Goal: Information Seeking & Learning: Check status

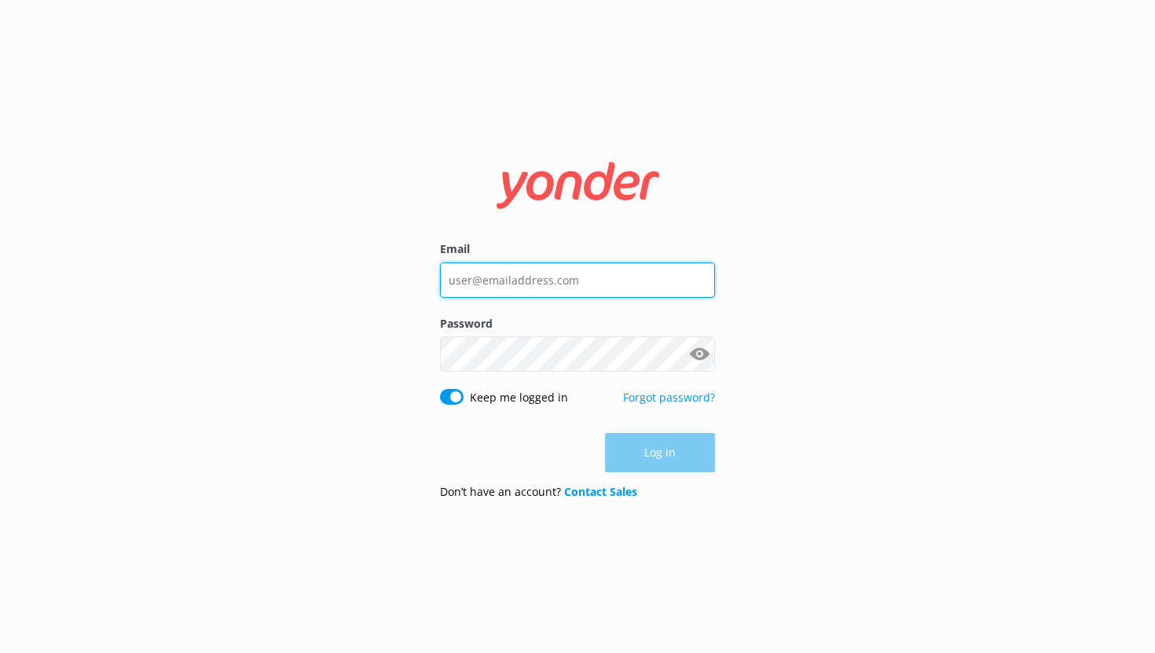
click at [477, 286] on input "Email" at bounding box center [577, 279] width 275 height 35
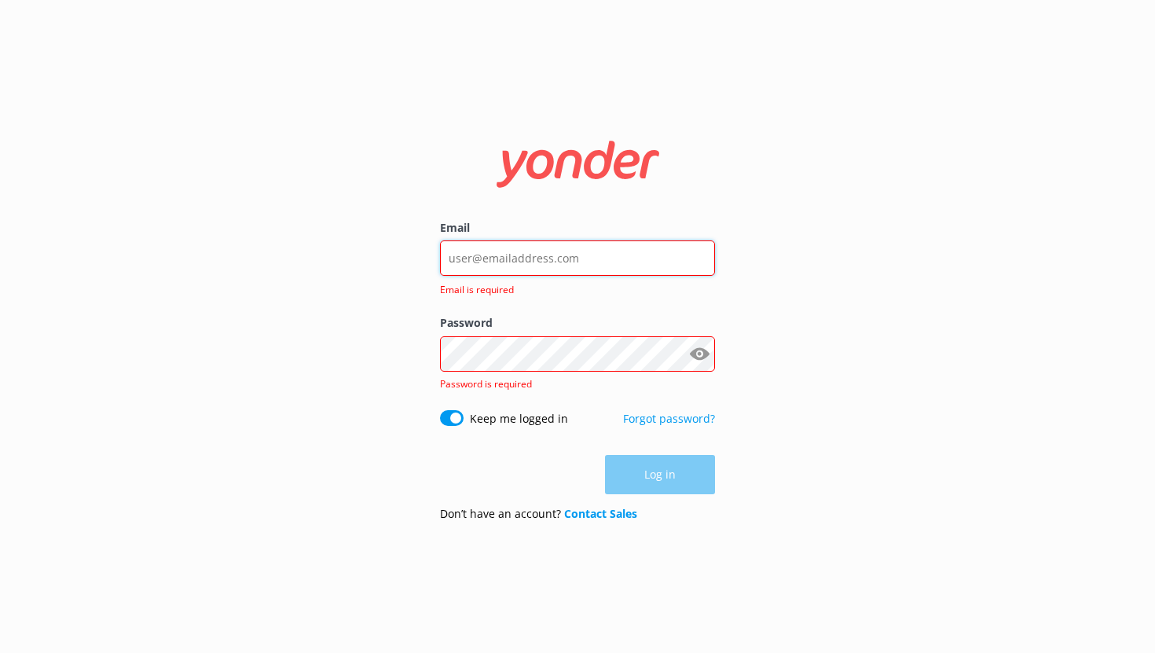
type input "[EMAIL_ADDRESS][DOMAIN_NAME]"
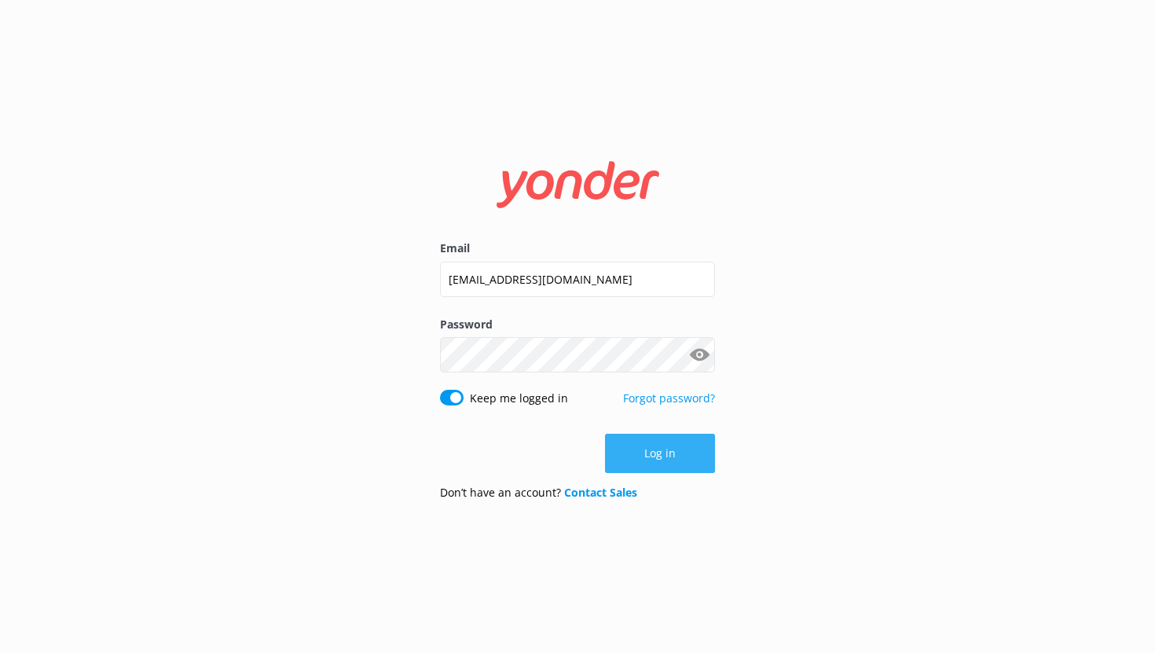
click at [648, 463] on button "Log in" at bounding box center [660, 453] width 110 height 39
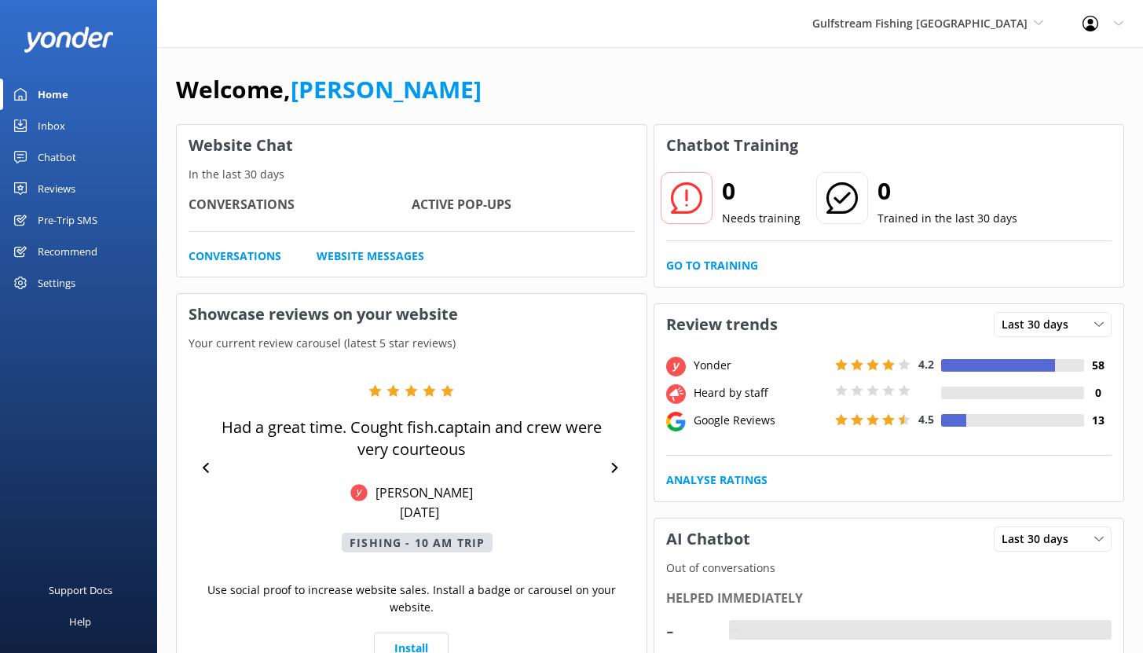
click at [61, 182] on div "Reviews" at bounding box center [57, 188] width 38 height 31
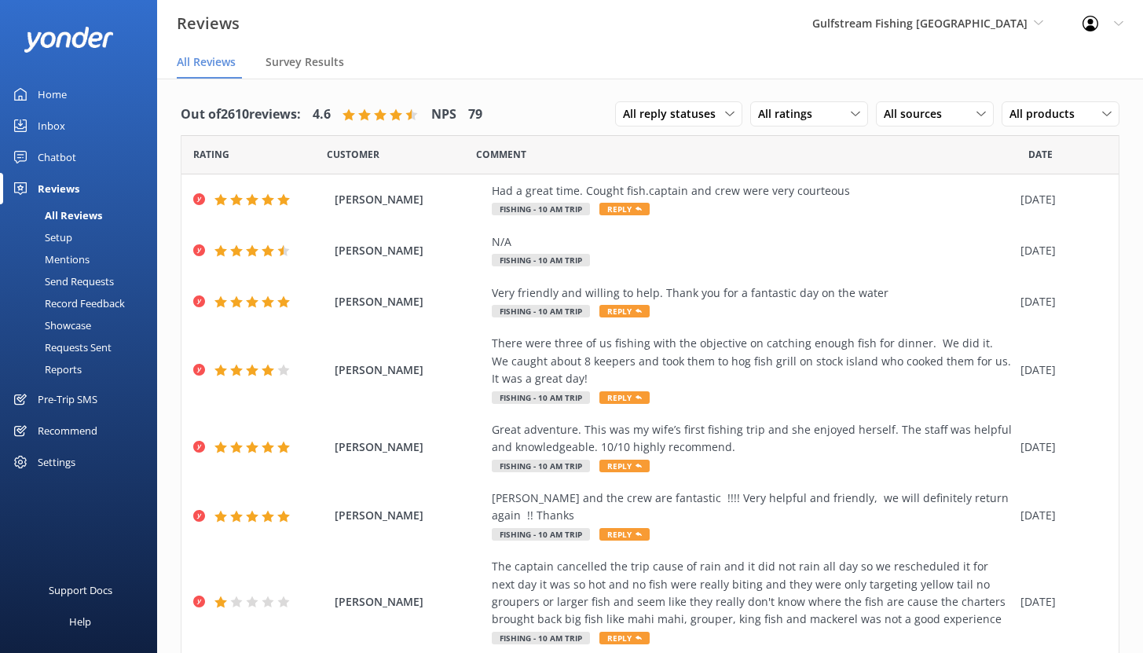
click at [77, 234] on link "Setup" at bounding box center [83, 237] width 148 height 22
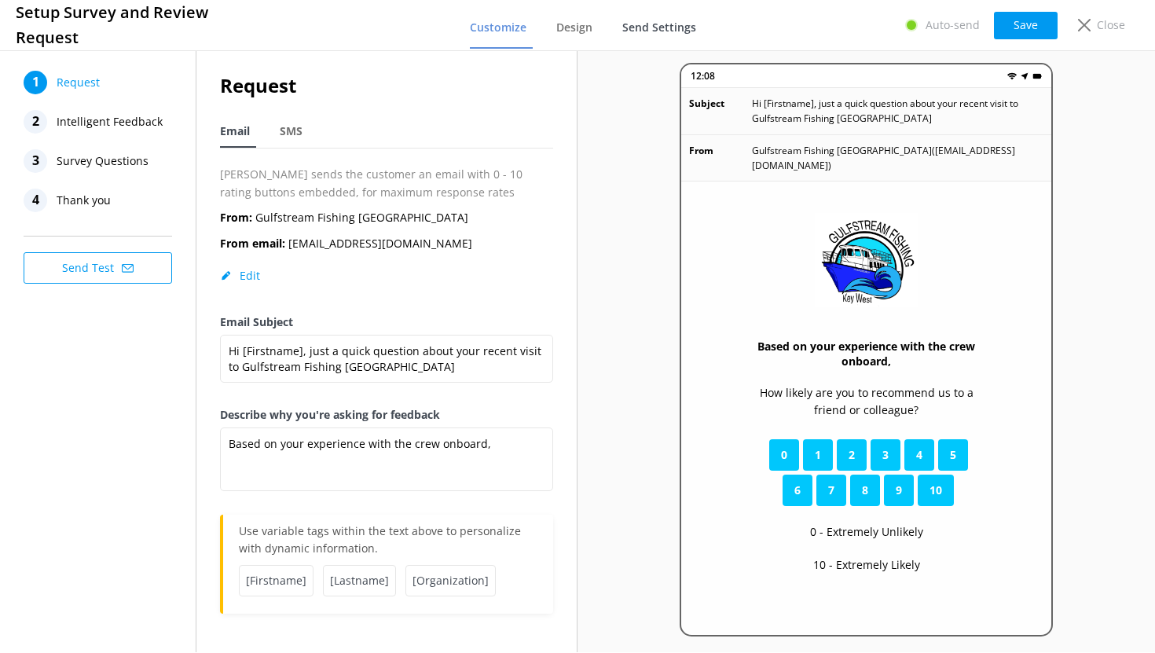
click at [642, 24] on span "Send Settings" at bounding box center [659, 28] width 74 height 16
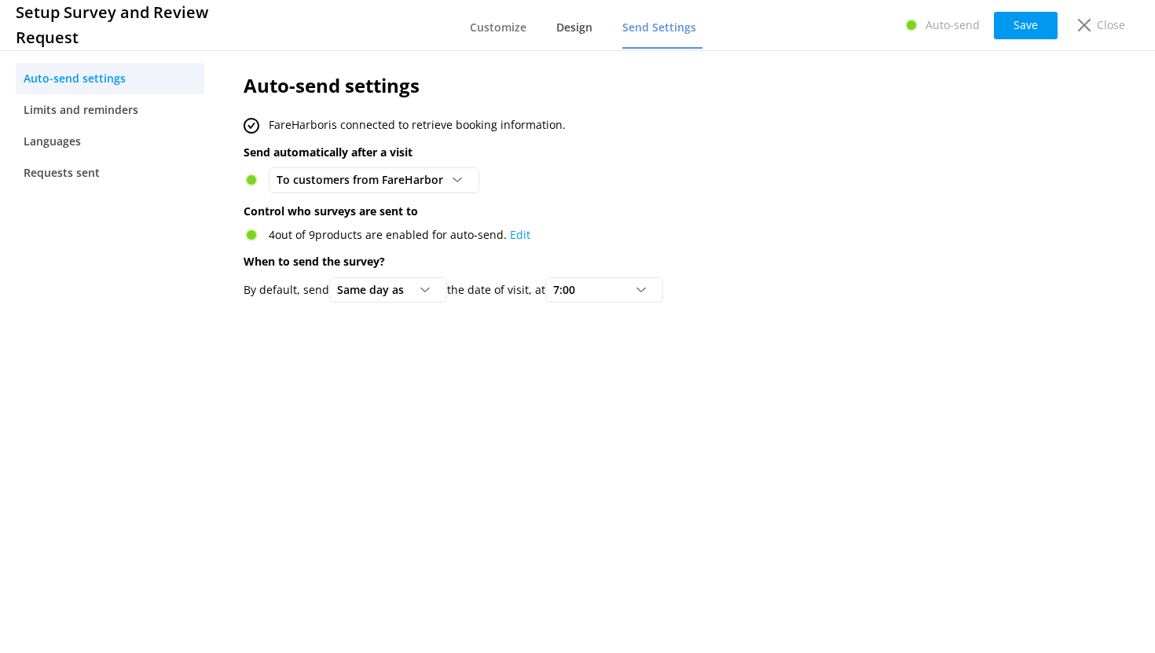
click at [559, 24] on span "Design" at bounding box center [574, 28] width 36 height 16
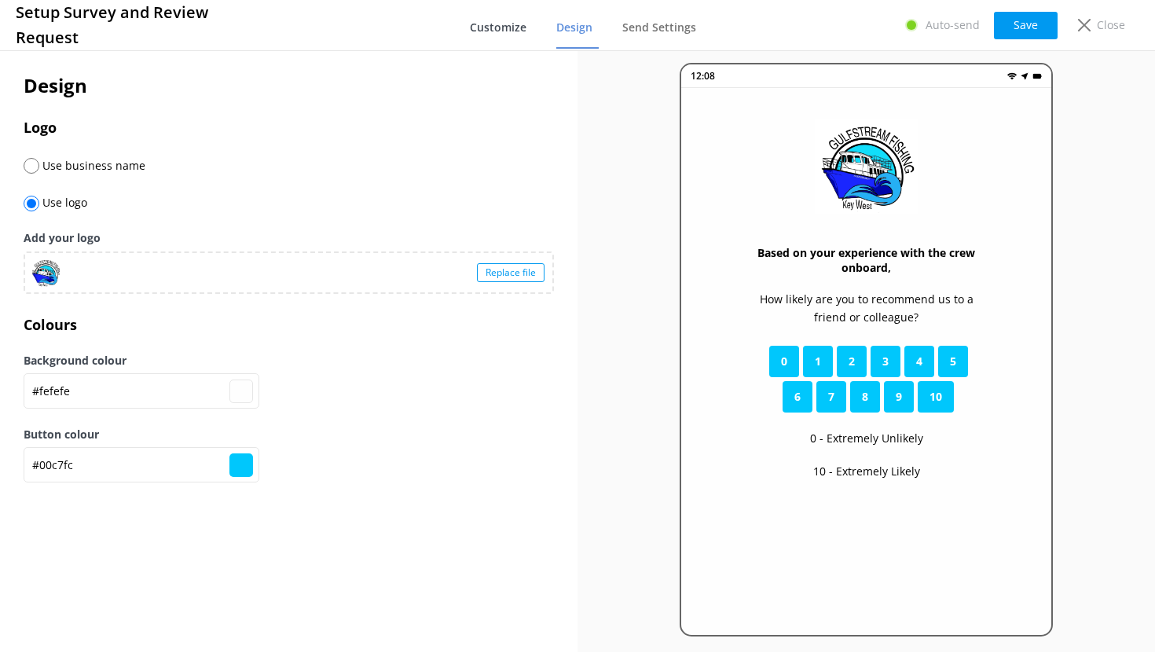
click at [493, 30] on span "Customize" at bounding box center [498, 28] width 57 height 16
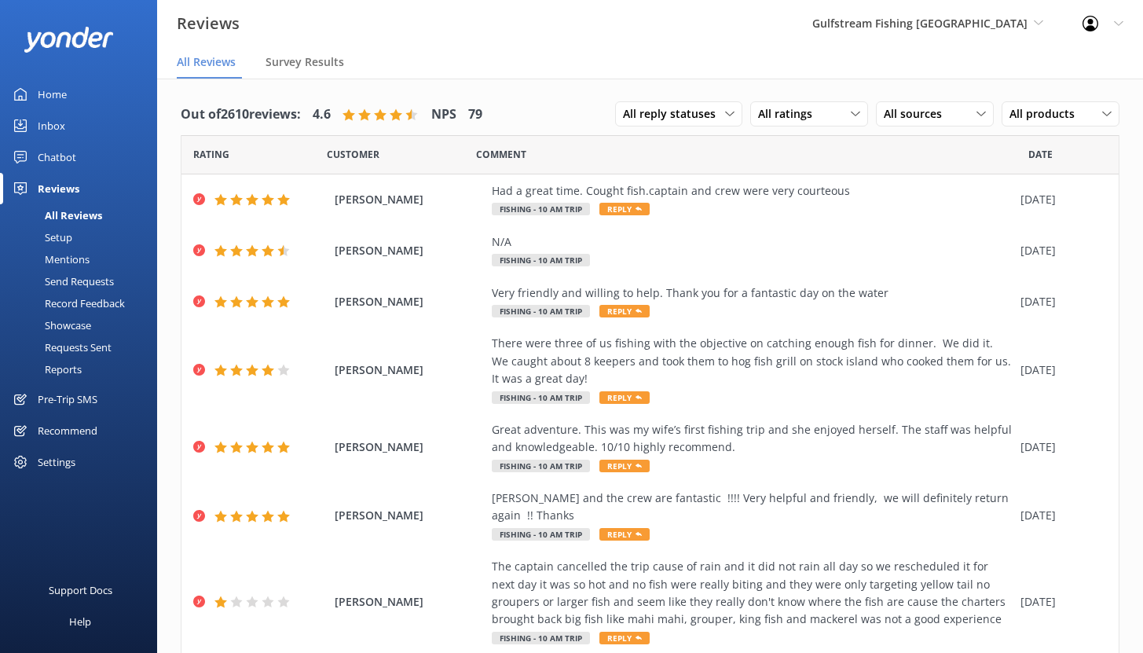
click at [70, 368] on div "Reports" at bounding box center [45, 369] width 72 height 22
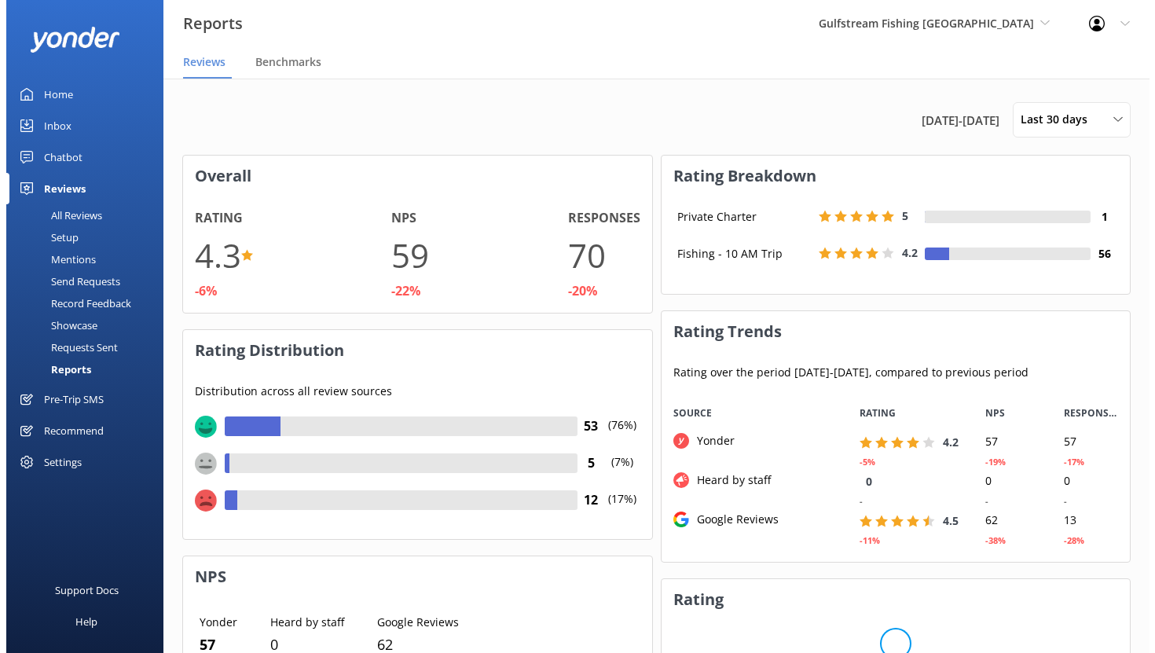
scroll to position [157, 457]
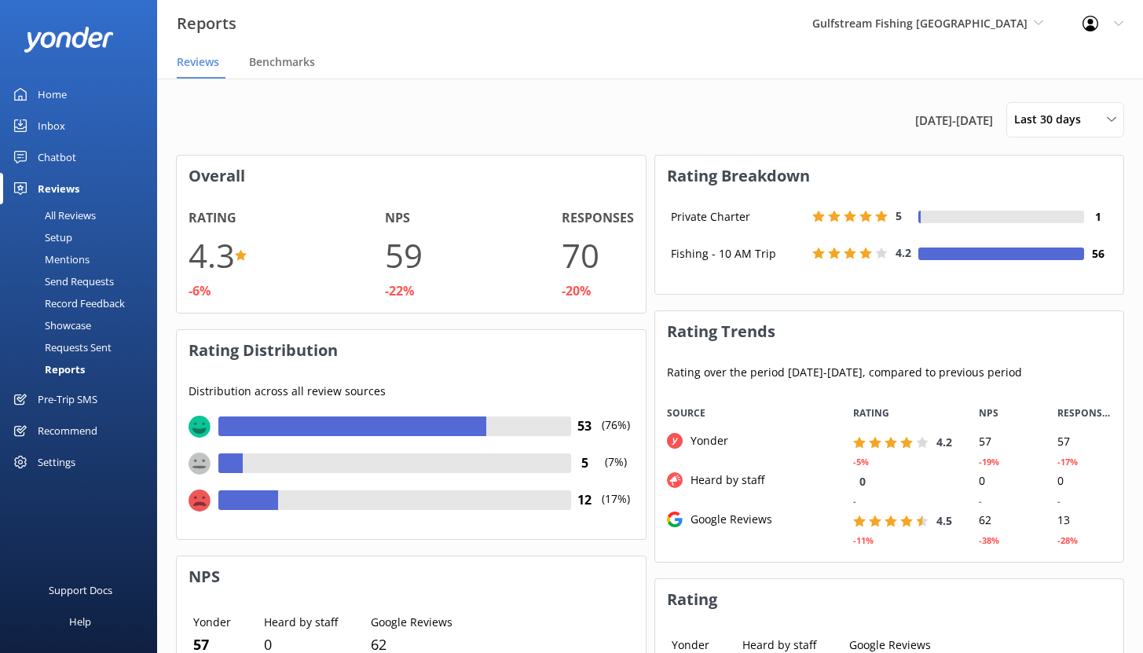
click at [64, 338] on div "Requests Sent" at bounding box center [60, 347] width 102 height 22
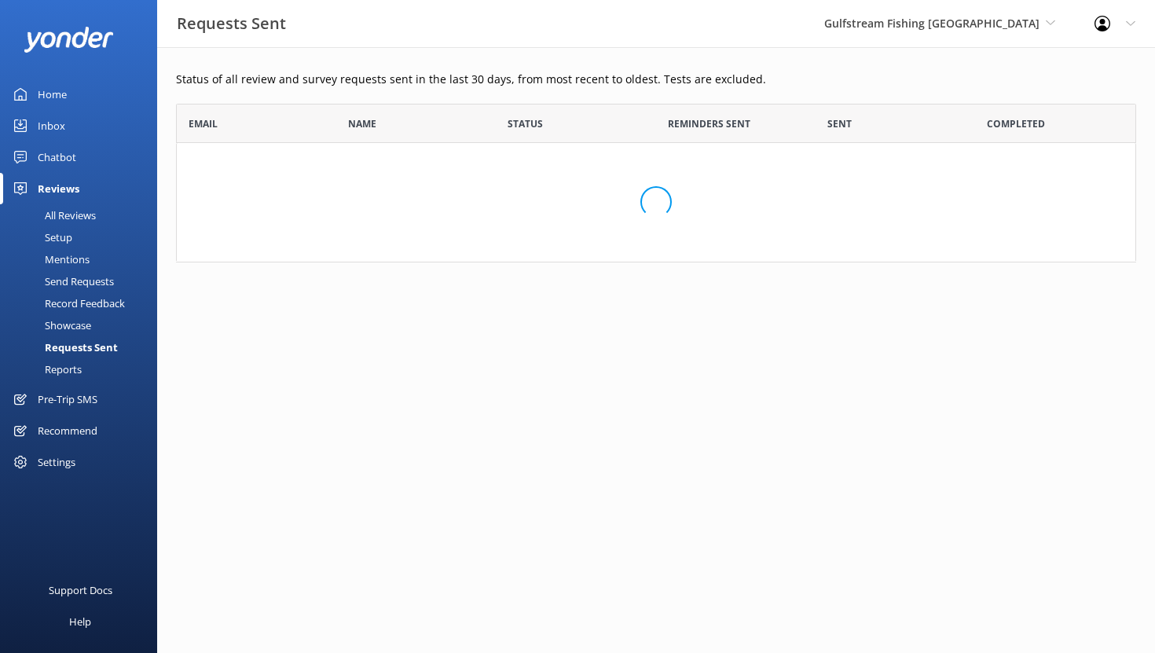
scroll to position [422, 948]
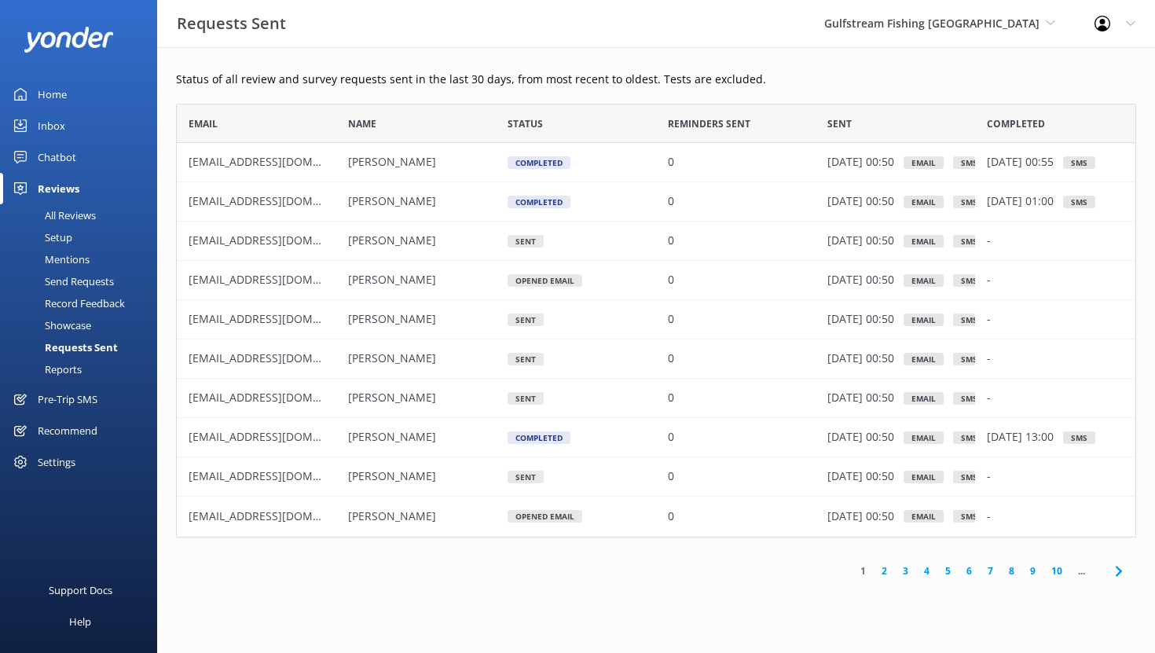
click at [67, 332] on div "Showcase" at bounding box center [50, 325] width 82 height 22
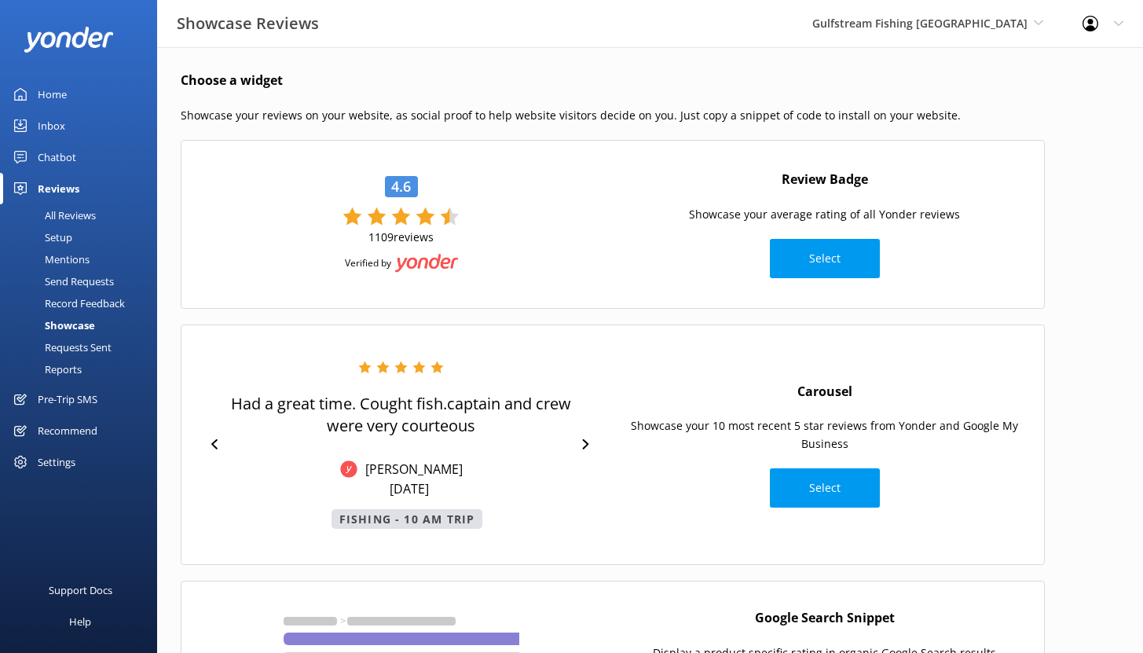
click at [75, 303] on div "Record Feedback" at bounding box center [67, 303] width 116 height 22
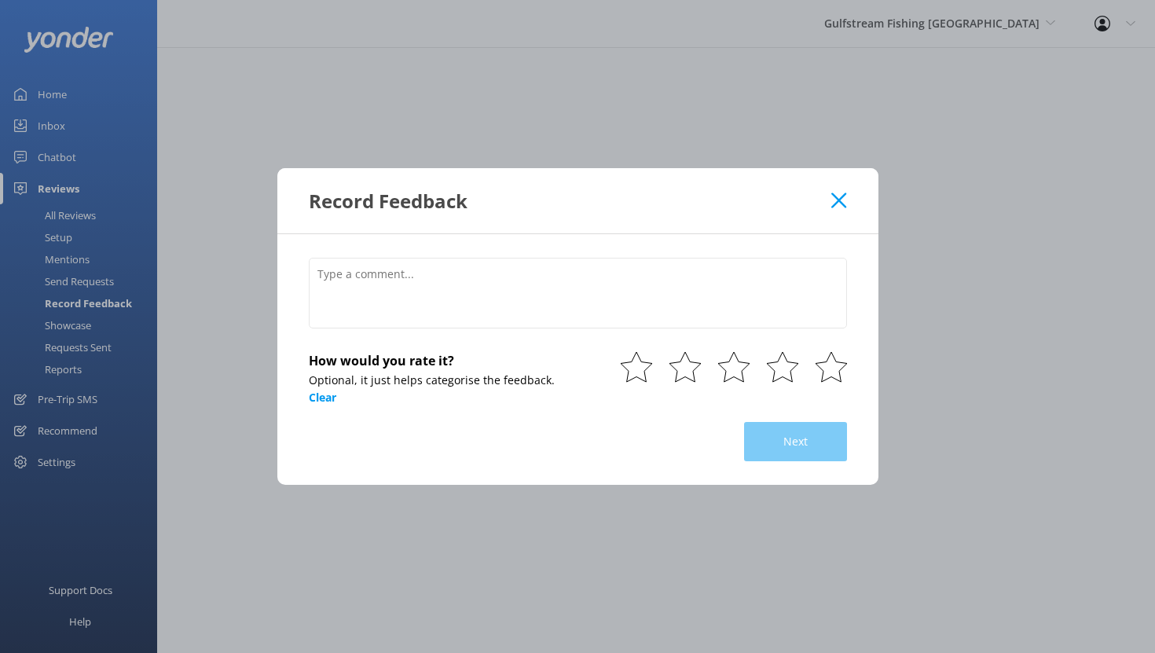
click at [61, 259] on div "Record Feedback How would you rate it? Optional, it just helps categorise the f…" at bounding box center [577, 326] width 1155 height 653
click at [837, 207] on icon at bounding box center [838, 201] width 15 height 16
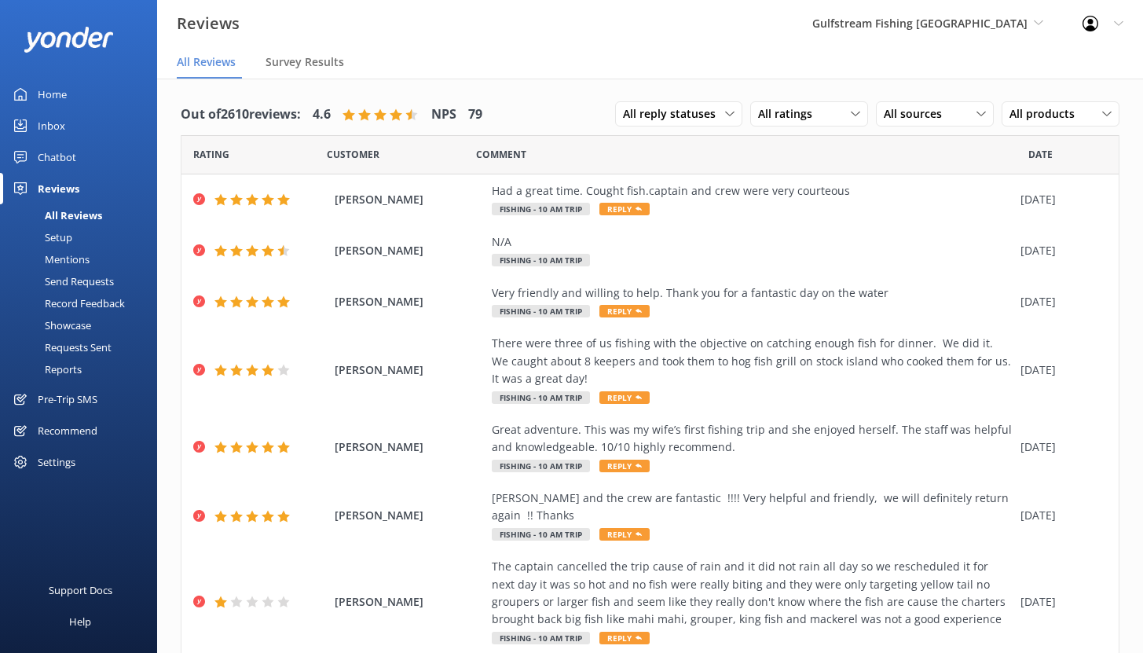
click at [49, 457] on div "Settings" at bounding box center [57, 461] width 38 height 31
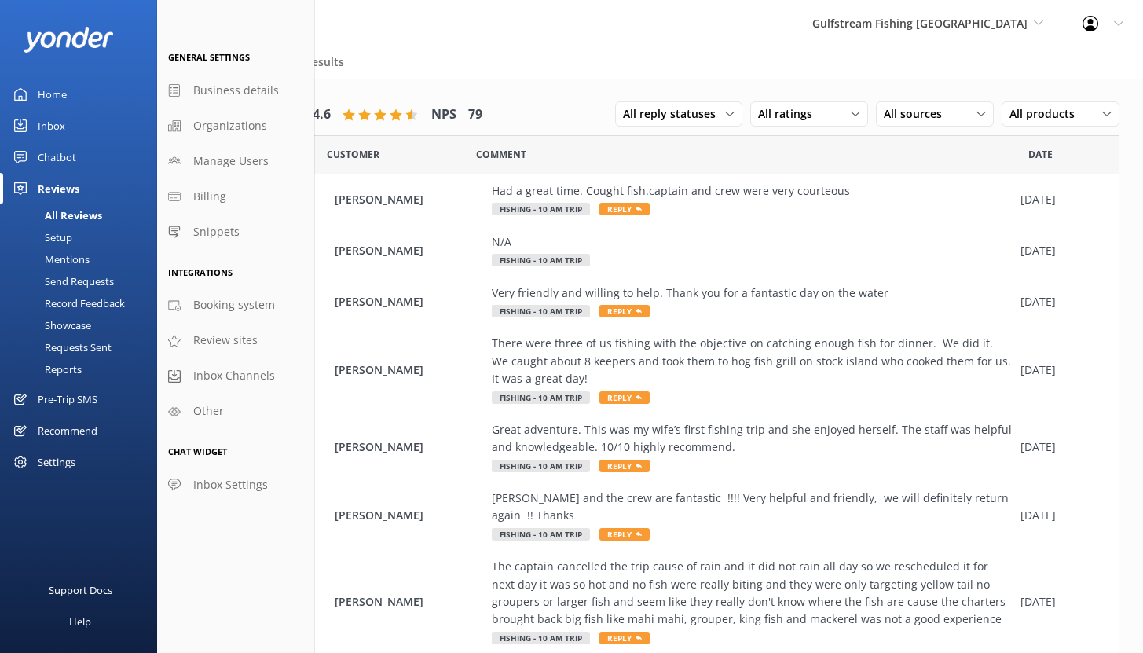
click at [66, 215] on div "All Reviews" at bounding box center [55, 215] width 93 height 22
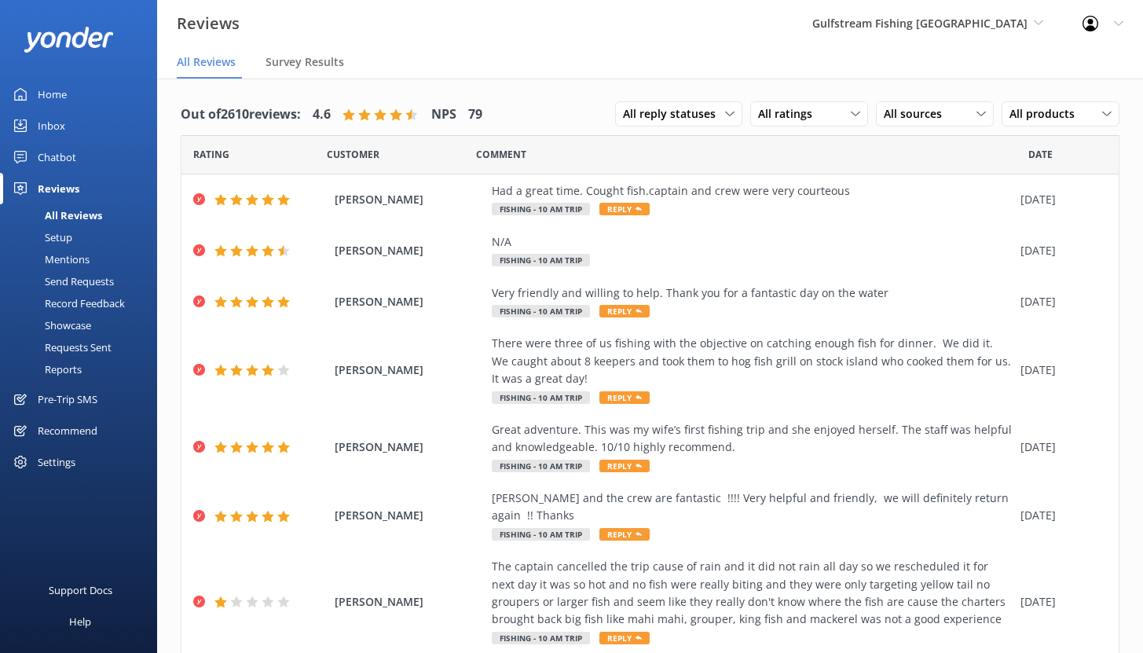
click at [61, 237] on div "Setup" at bounding box center [40, 237] width 63 height 22
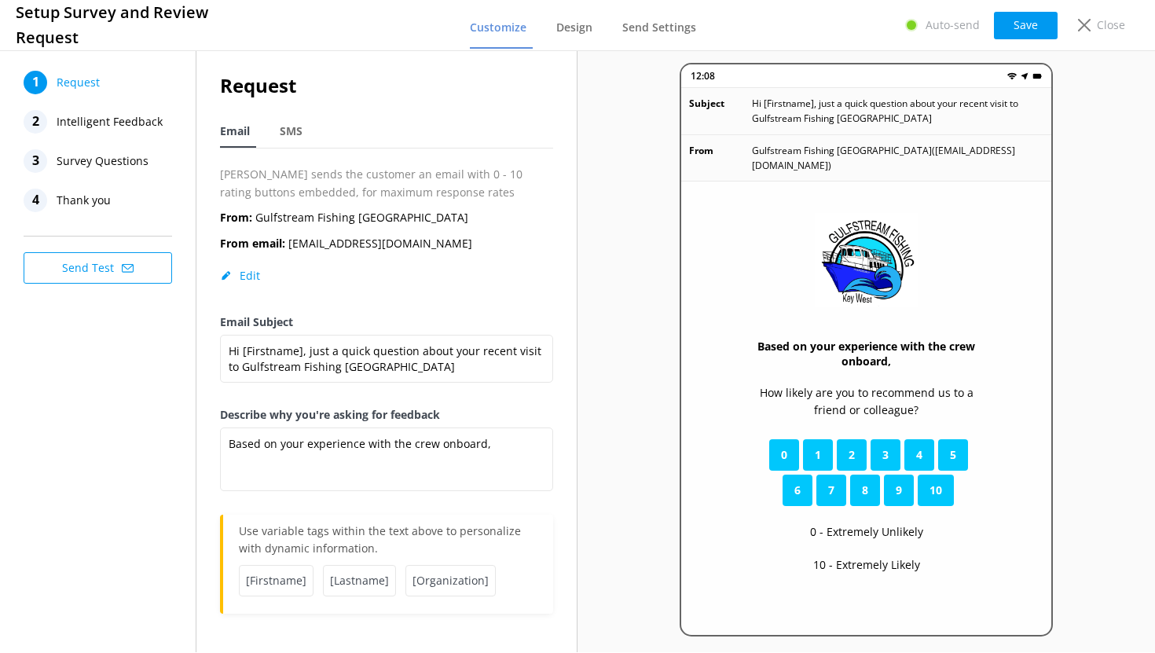
click at [86, 158] on span "Survey Questions" at bounding box center [103, 161] width 92 height 24
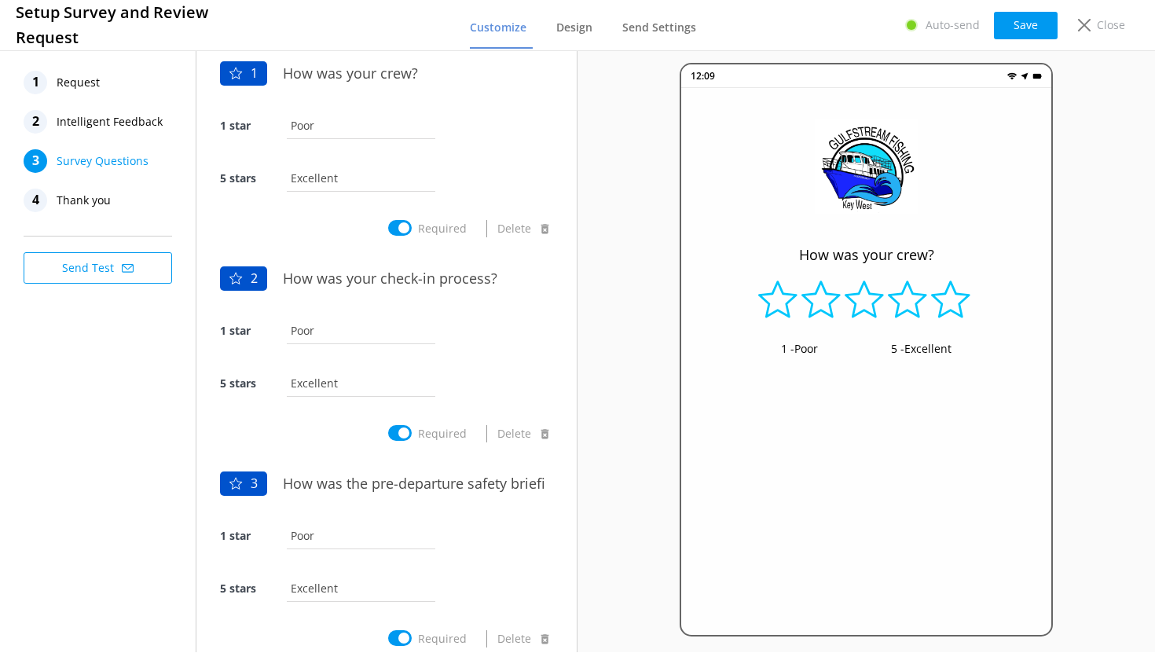
click at [96, 117] on span "Intelligent Feedback" at bounding box center [110, 122] width 106 height 24
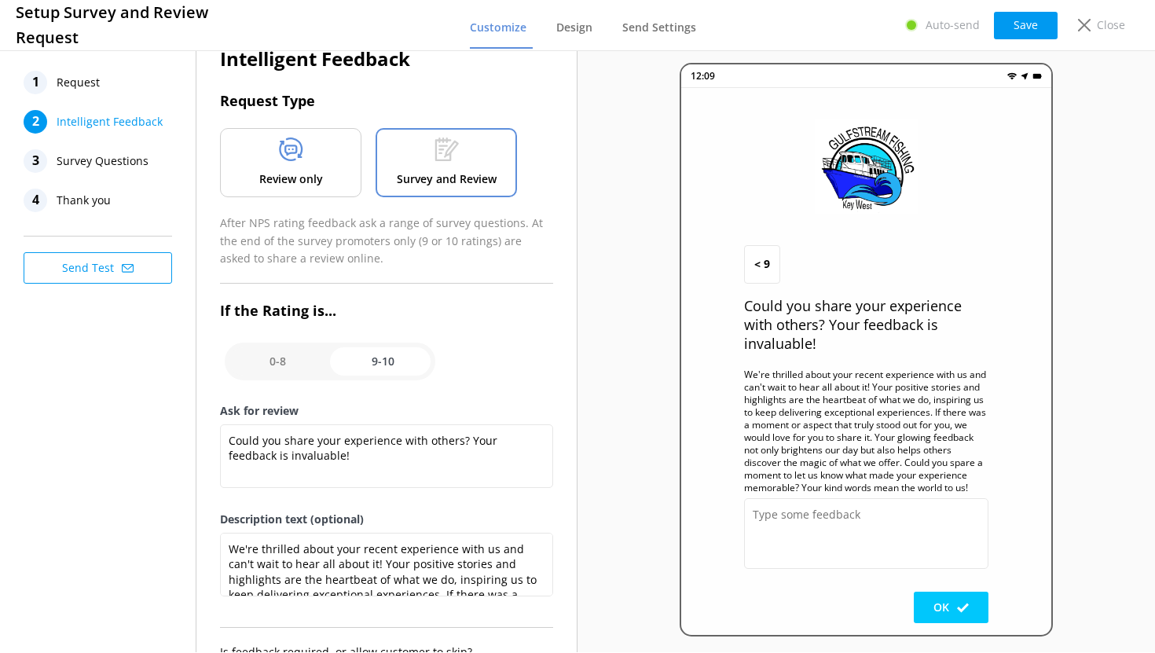
scroll to position [108, 0]
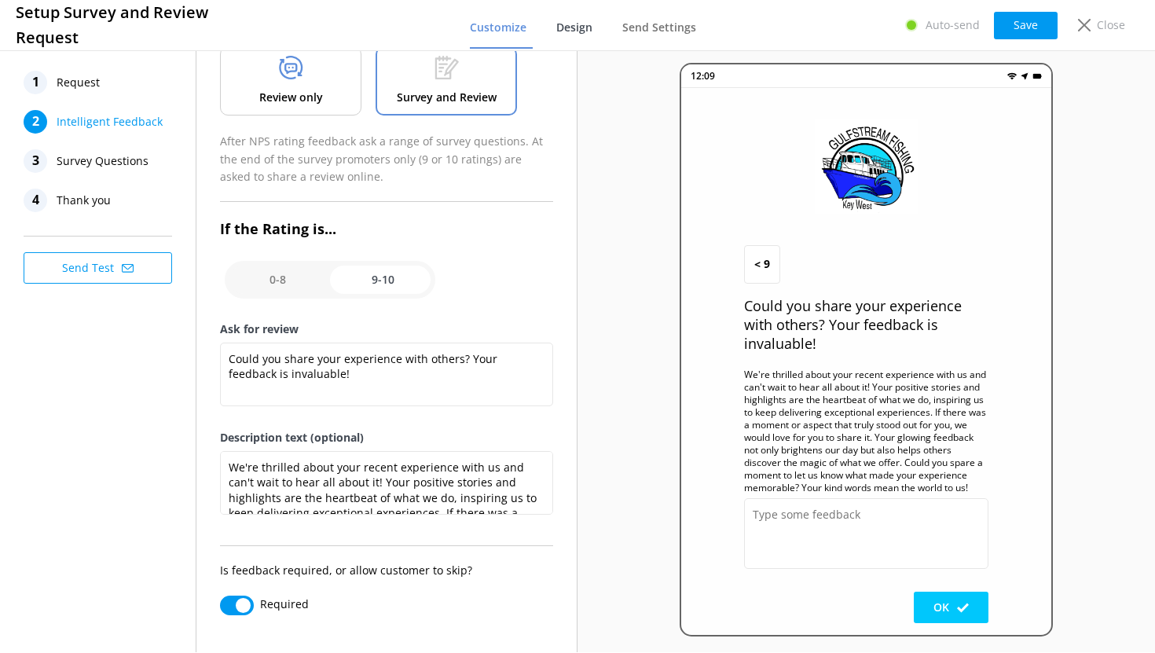
click at [579, 25] on span "Design" at bounding box center [574, 28] width 36 height 16
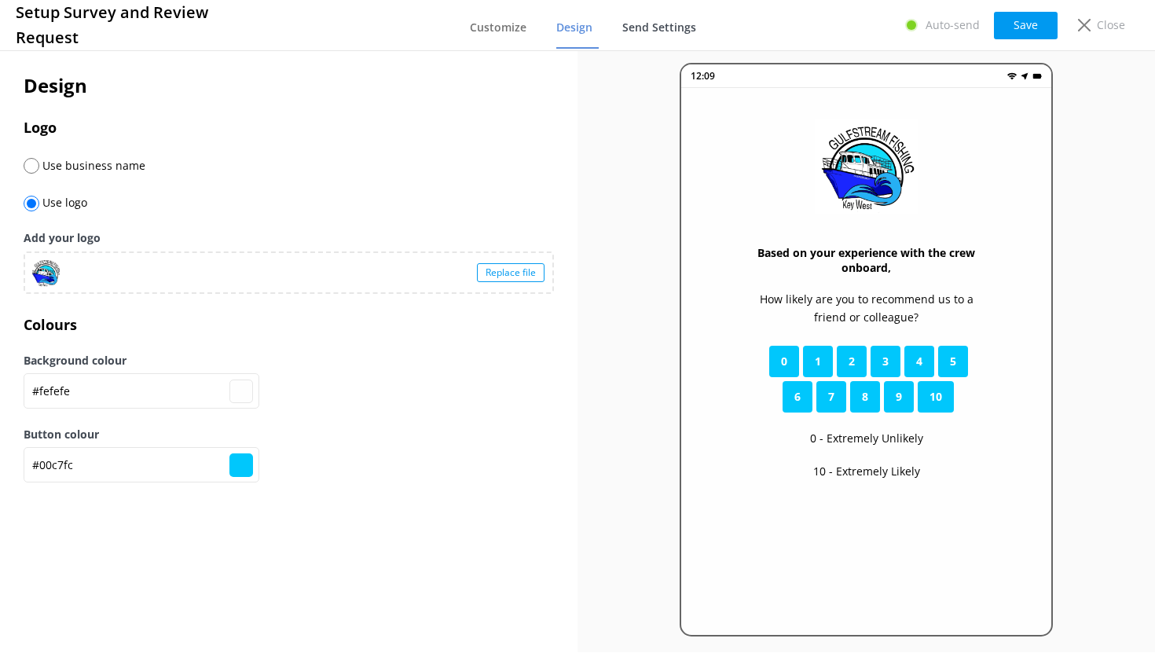
click at [660, 24] on span "Send Settings" at bounding box center [659, 28] width 74 height 16
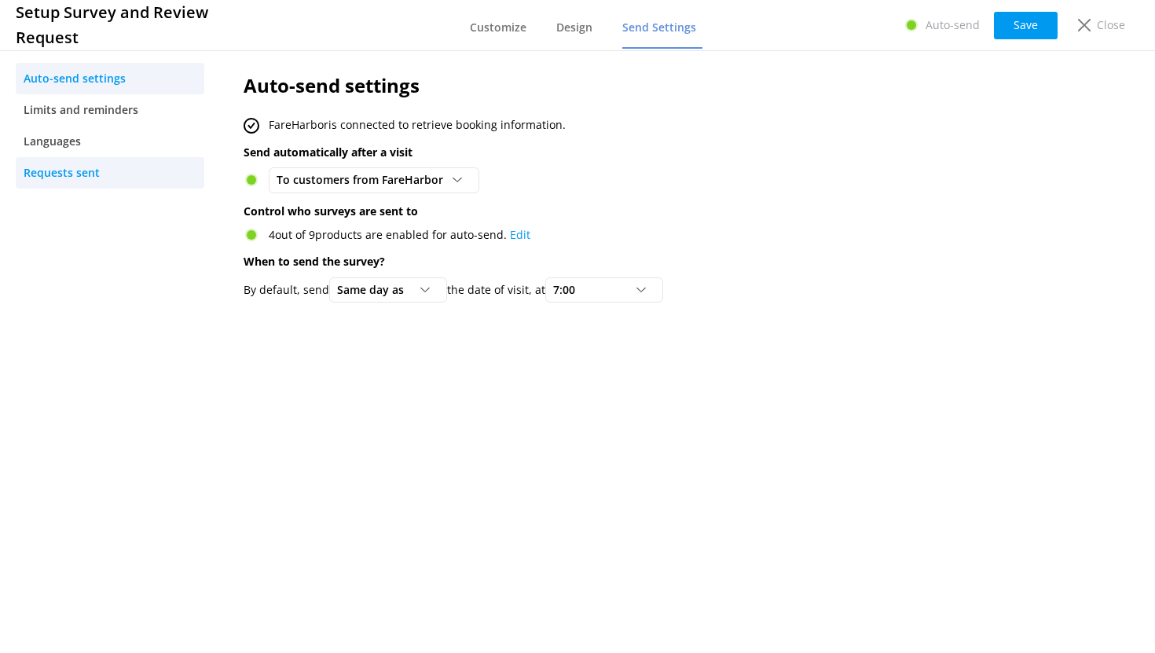
click at [83, 172] on span "Requests sent" at bounding box center [62, 172] width 76 height 17
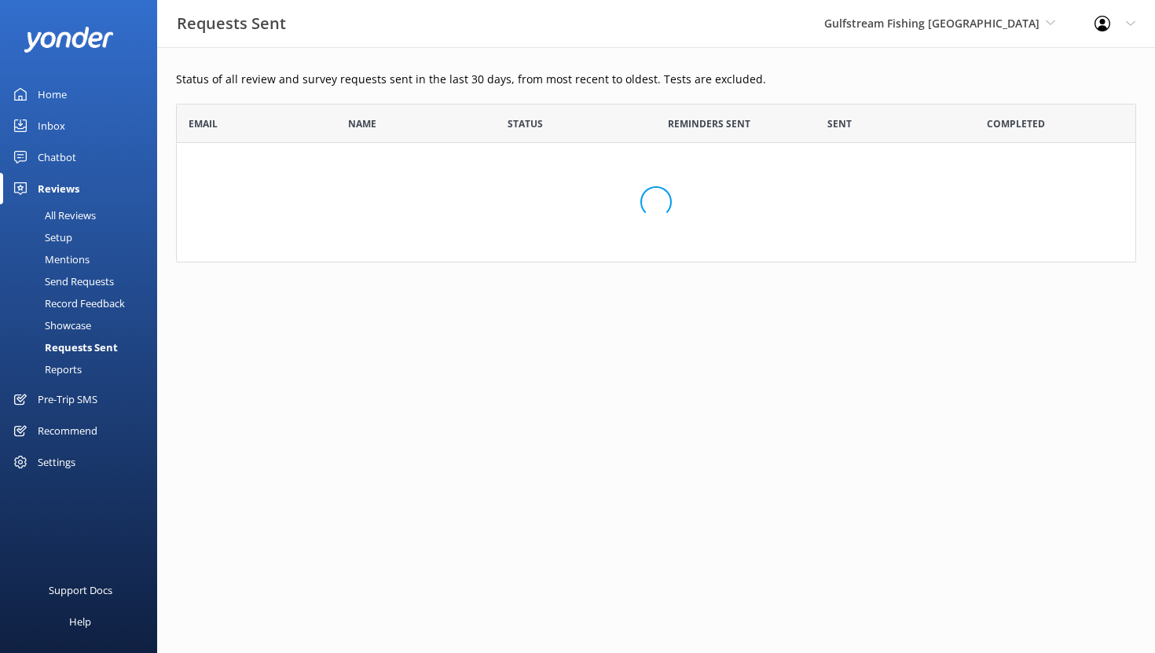
scroll to position [422, 948]
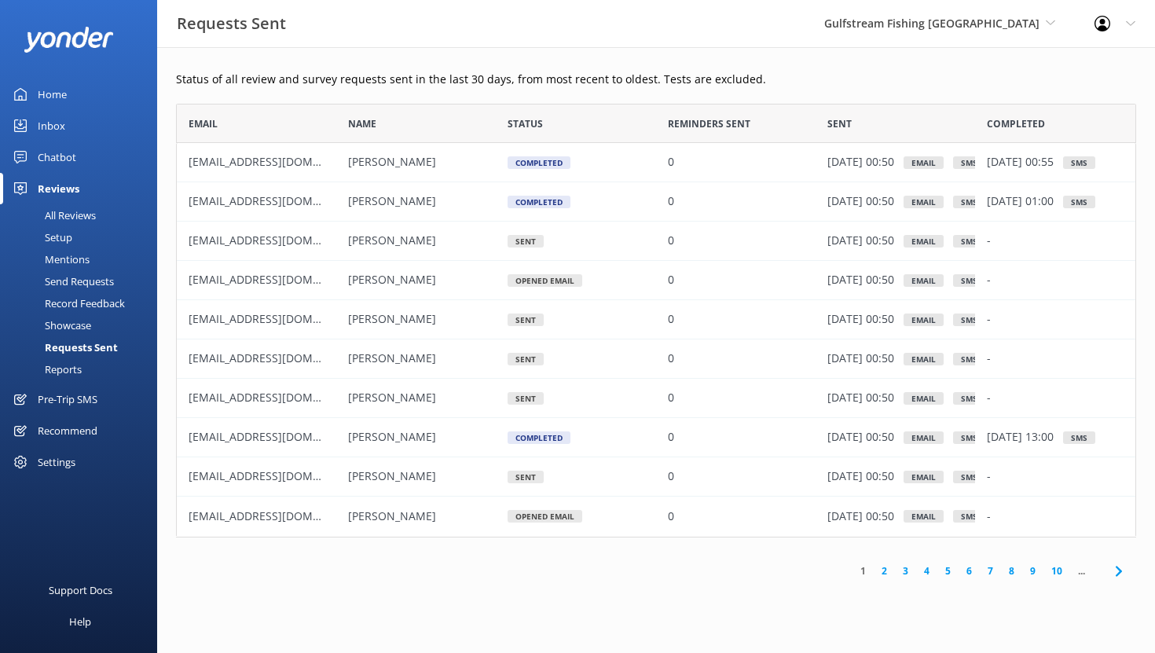
click at [53, 464] on div "Settings" at bounding box center [57, 461] width 38 height 31
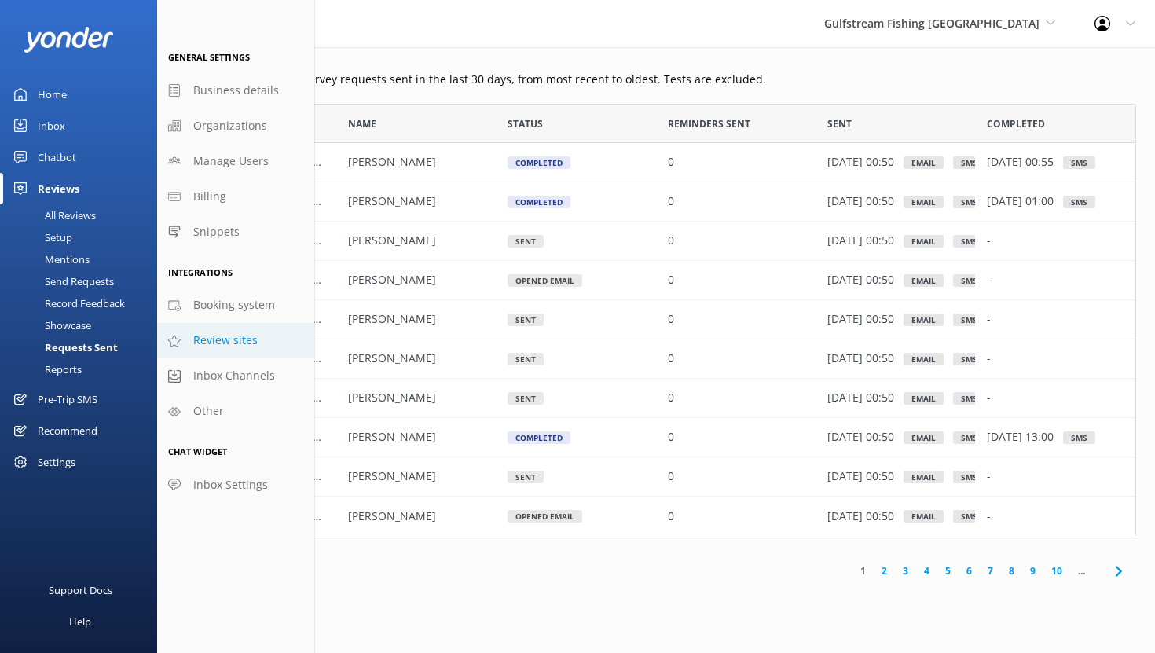
click at [222, 349] on span "Review sites" at bounding box center [225, 340] width 64 height 17
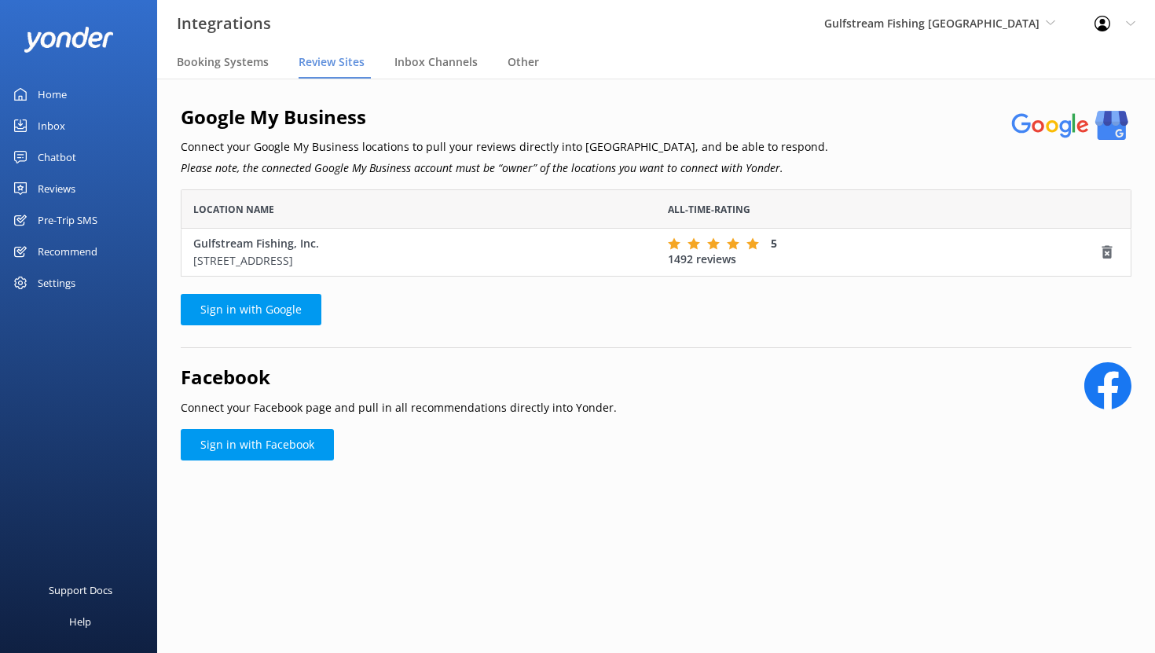
scroll to position [75, 939]
click at [57, 87] on div "Home" at bounding box center [52, 94] width 29 height 31
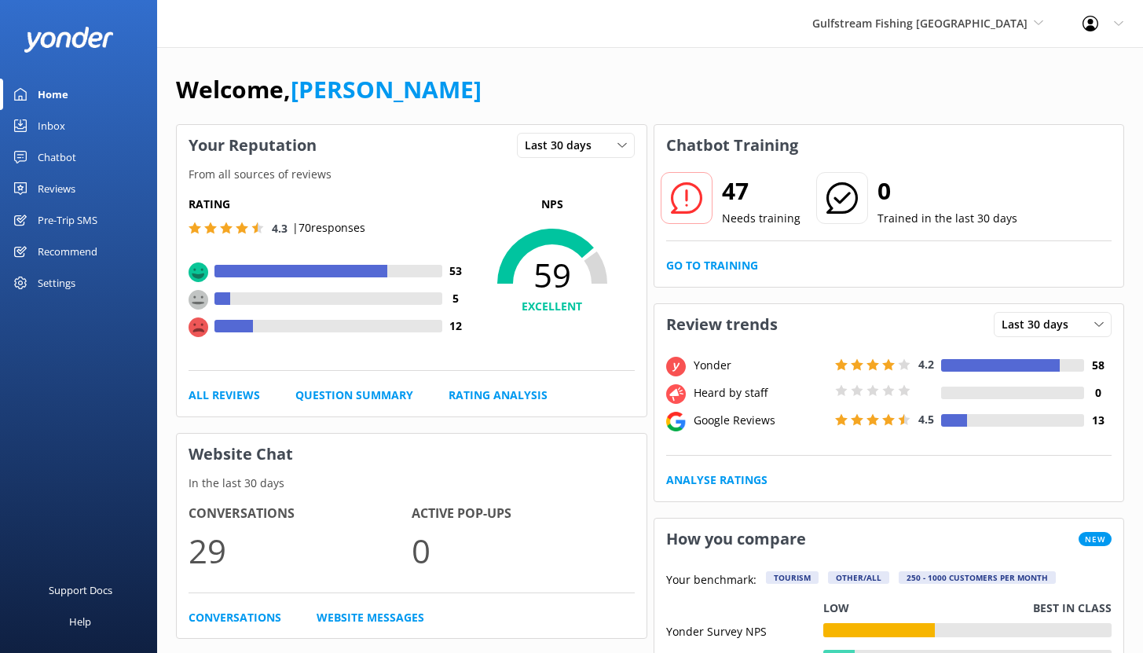
click at [61, 285] on div "Settings" at bounding box center [57, 282] width 38 height 31
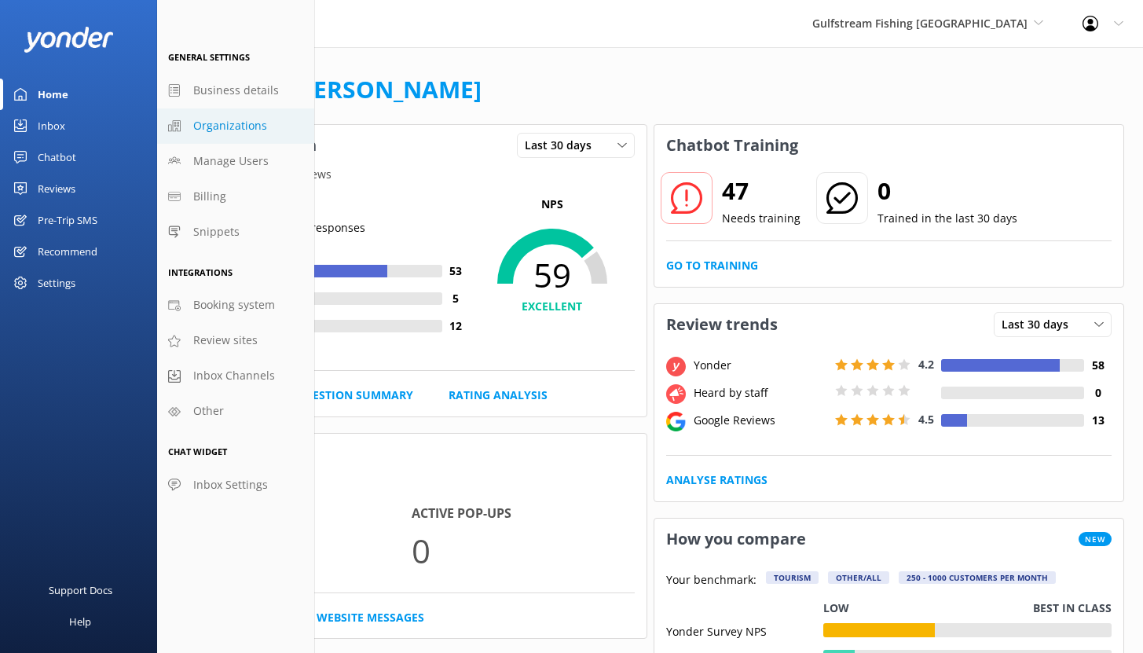
click at [218, 129] on span "Organizations" at bounding box center [230, 125] width 74 height 17
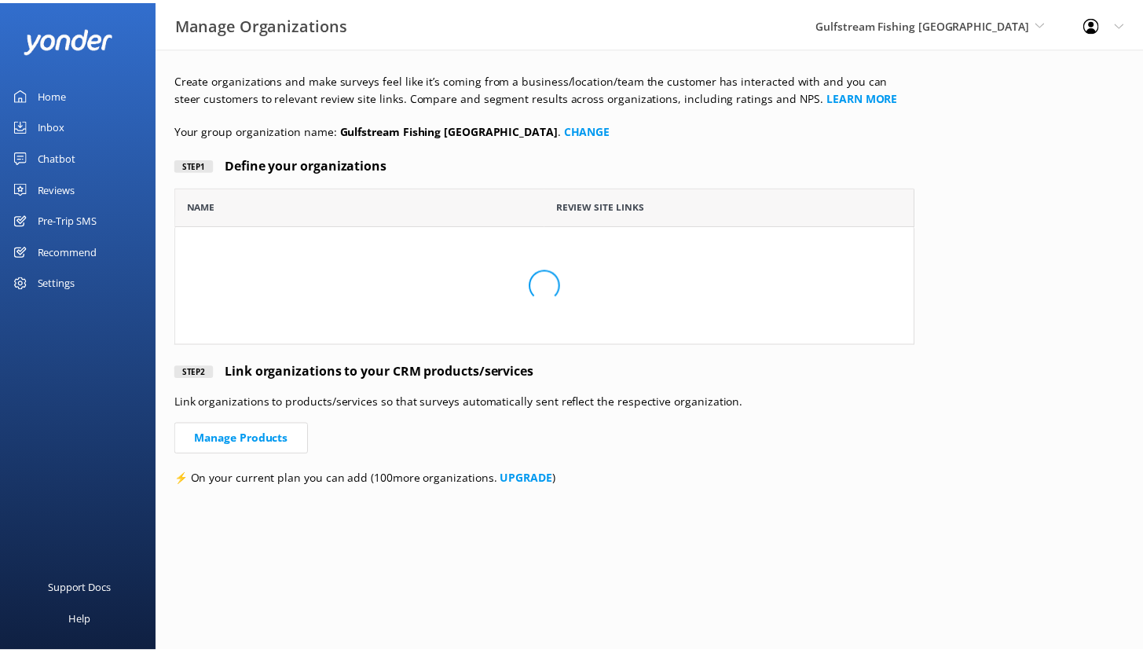
scroll to position [146, 736]
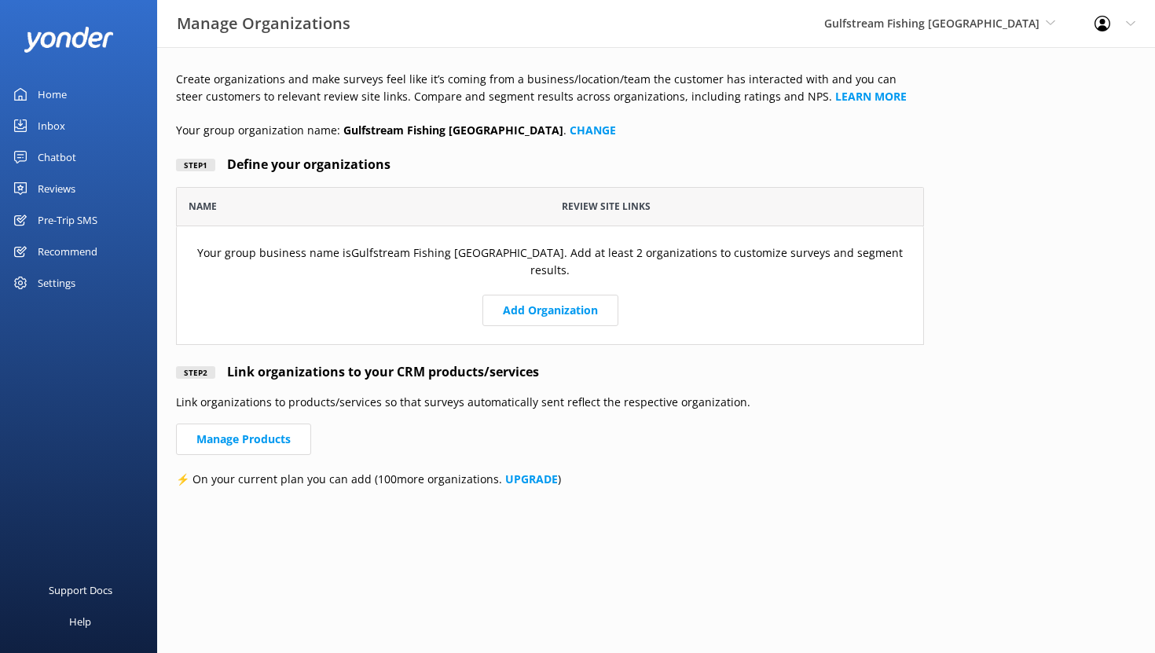
click at [60, 273] on div "Settings" at bounding box center [57, 282] width 38 height 31
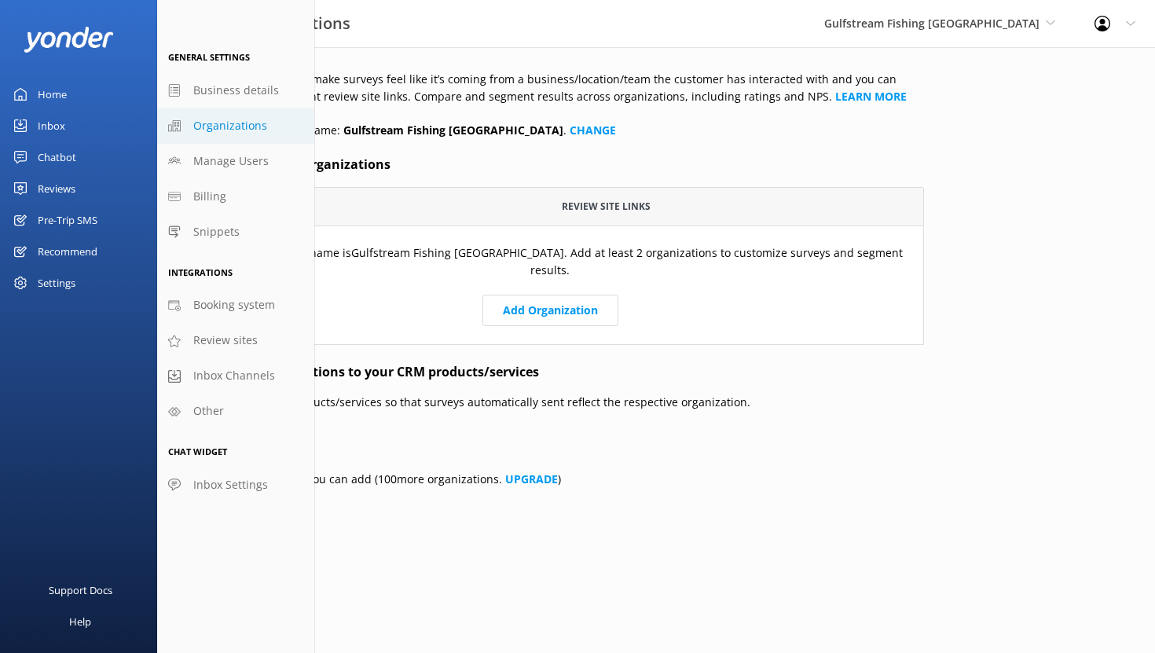
click at [51, 255] on div "Recommend" at bounding box center [68, 251] width 60 height 31
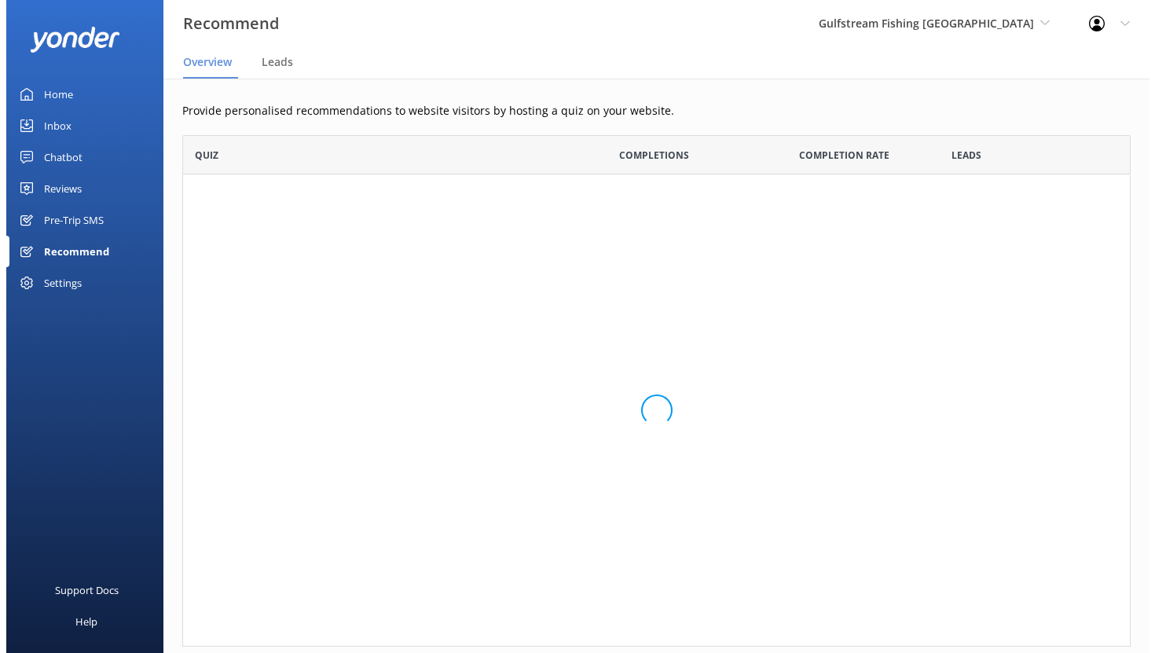
scroll to position [500, 937]
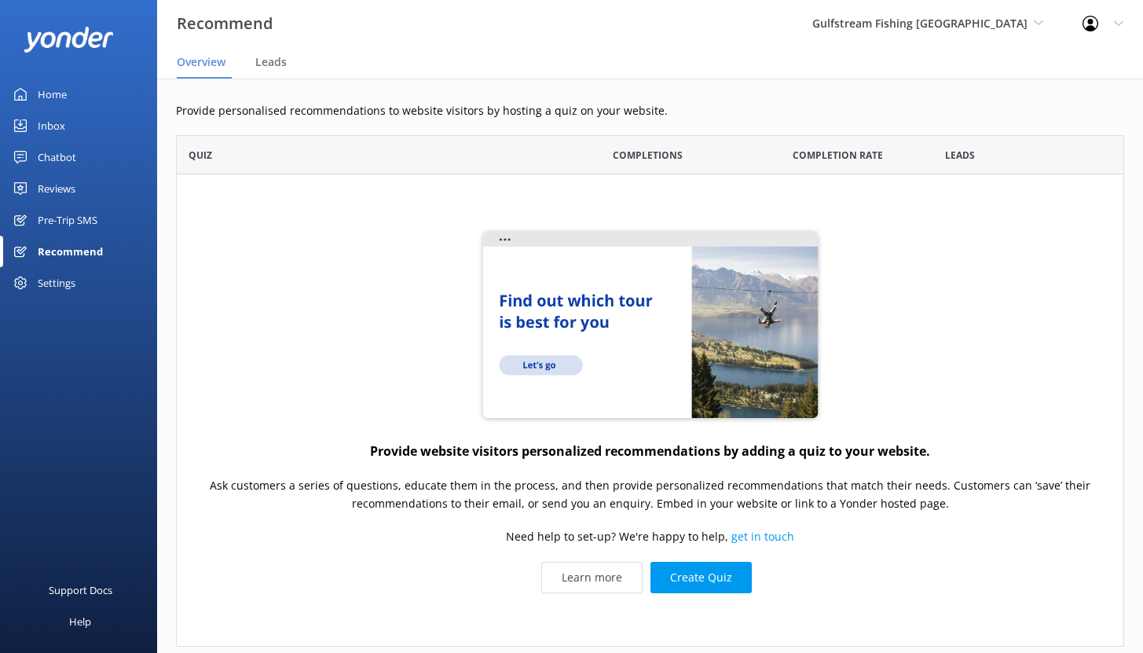
click at [70, 222] on div "Pre-Trip SMS" at bounding box center [68, 219] width 60 height 31
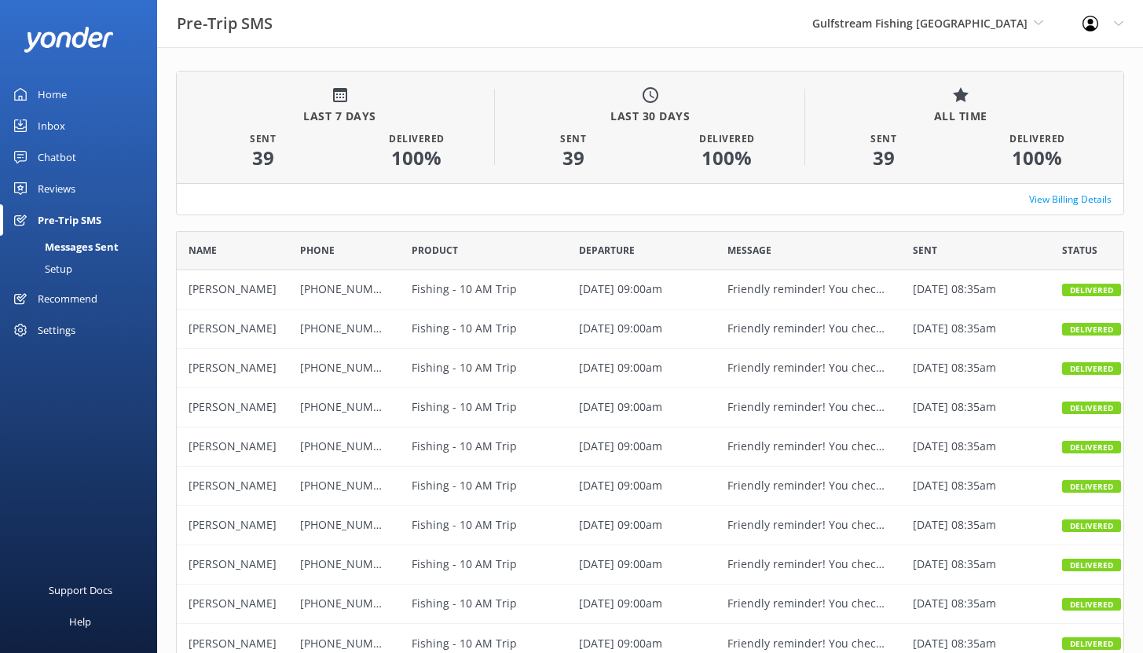
scroll to position [421, 937]
click at [61, 273] on div "Setup" at bounding box center [40, 269] width 63 height 22
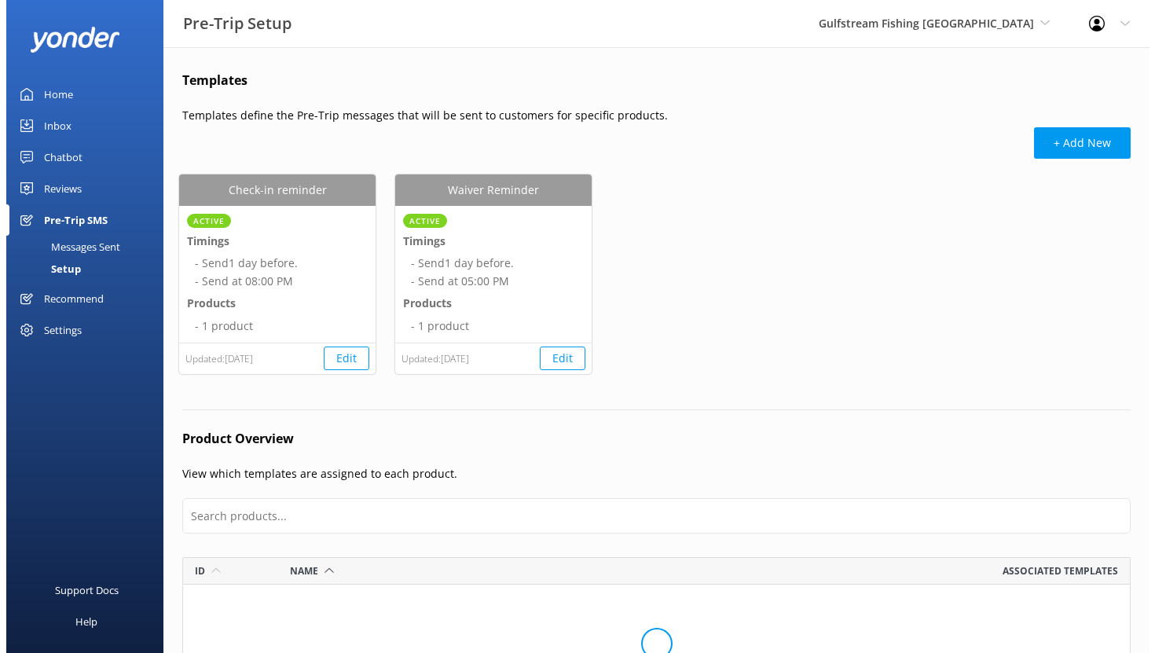
scroll to position [370, 937]
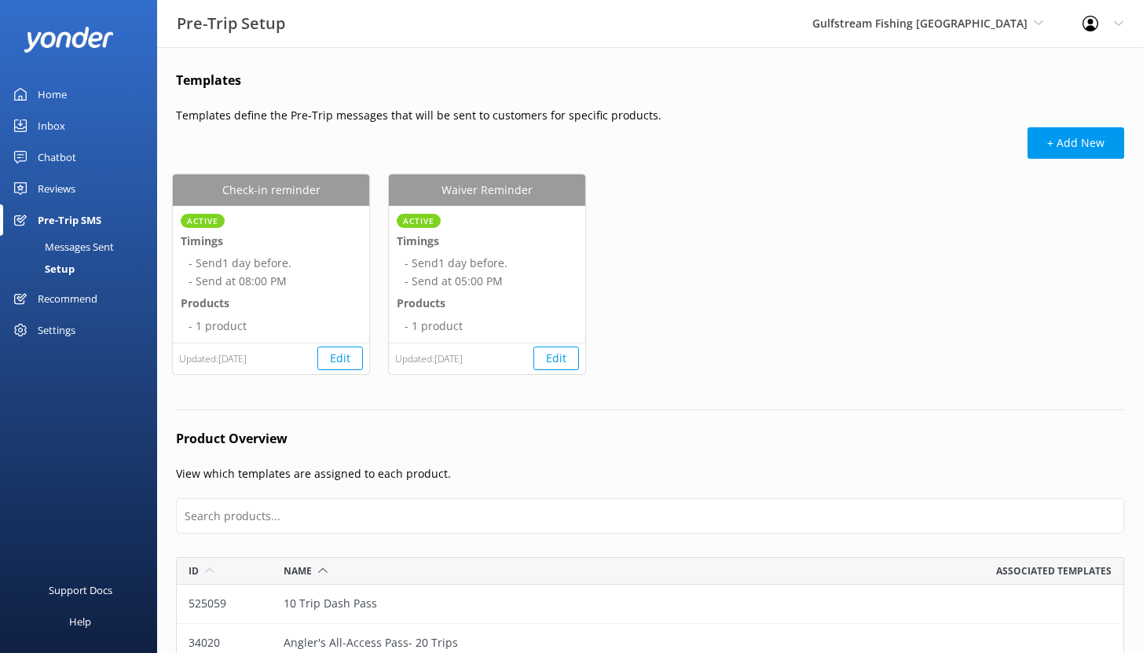
click at [53, 191] on div "Reviews" at bounding box center [57, 188] width 38 height 31
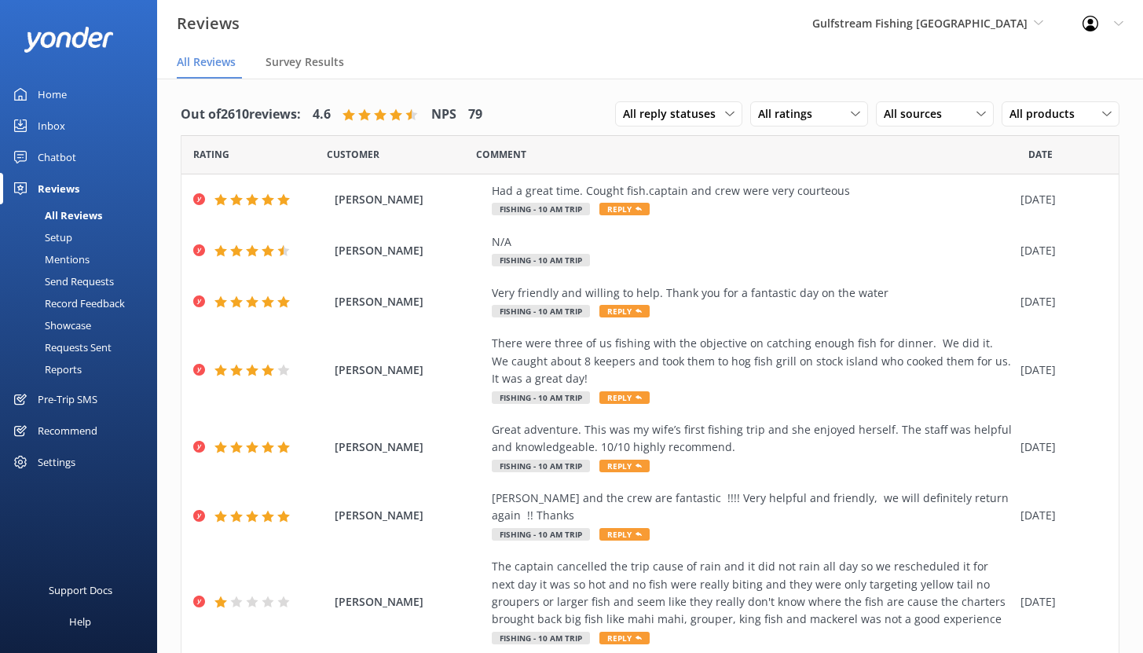
click at [72, 259] on div "Mentions" at bounding box center [49, 259] width 80 height 22
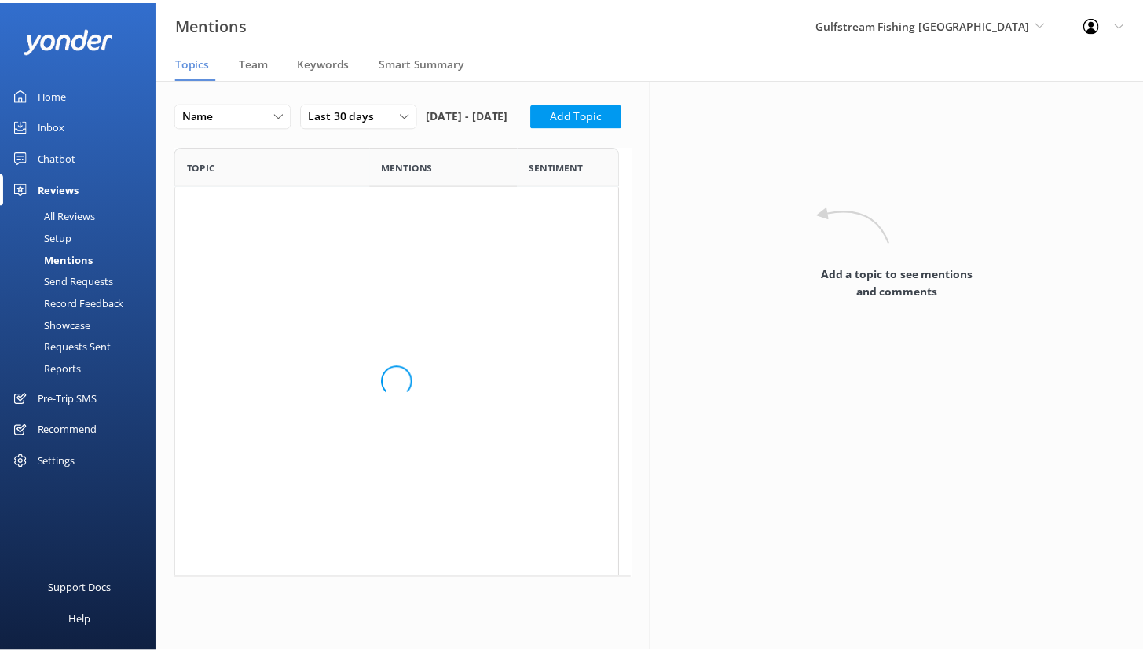
scroll to position [217, 449]
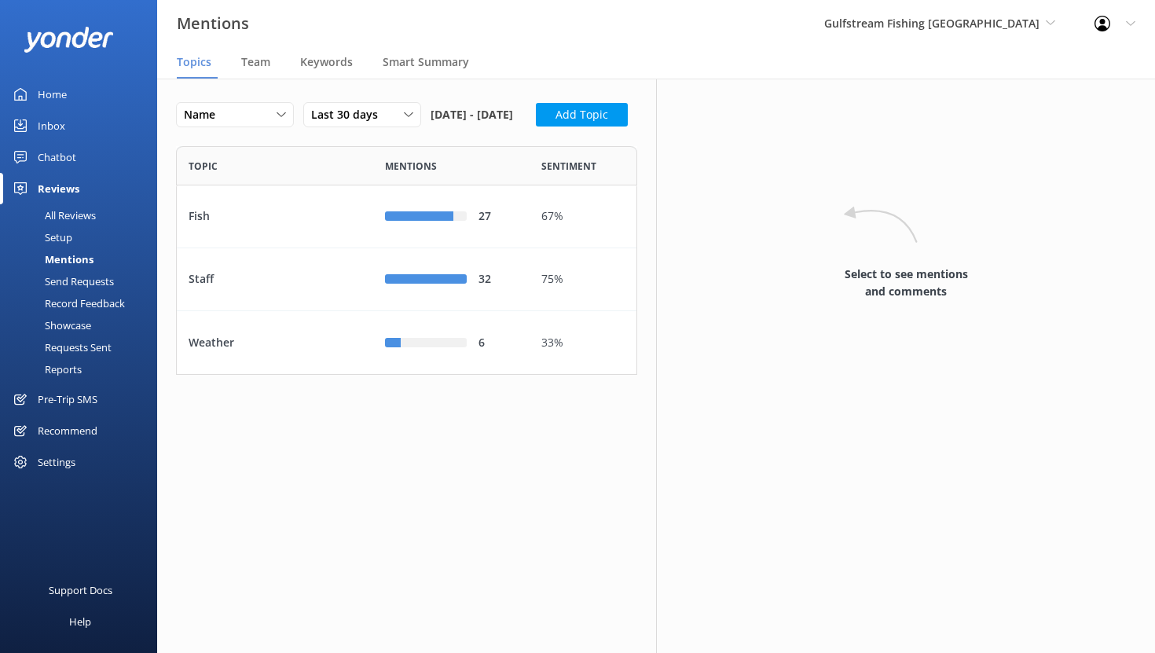
click at [57, 234] on div "Setup" at bounding box center [40, 237] width 63 height 22
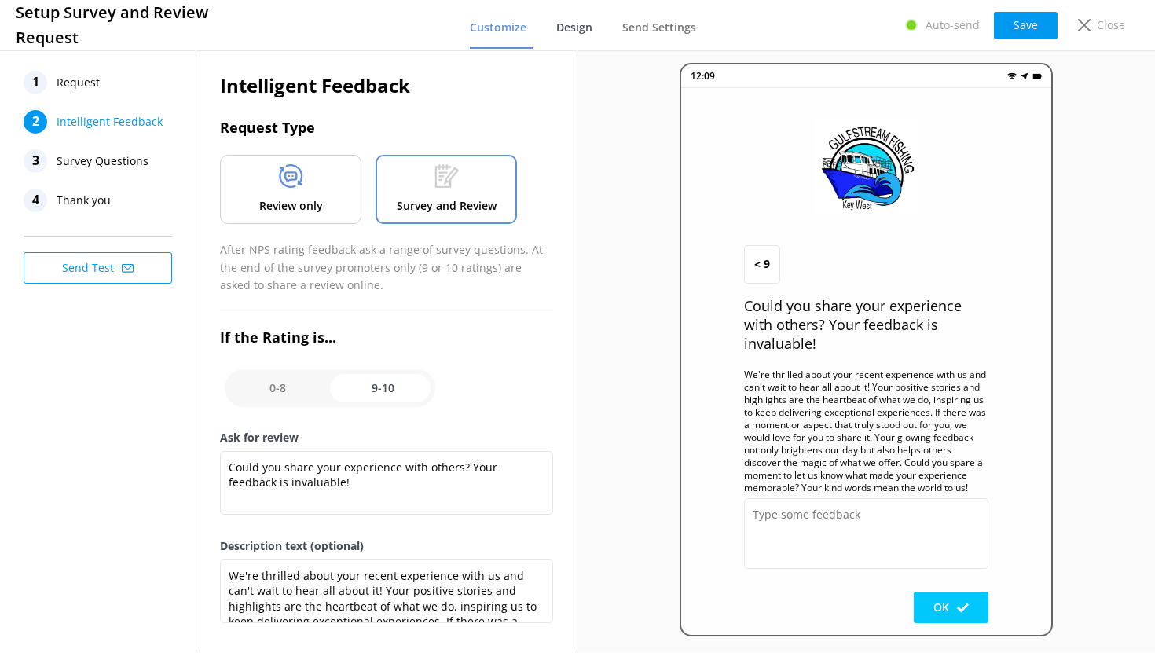
click at [565, 23] on span "Design" at bounding box center [574, 28] width 36 height 16
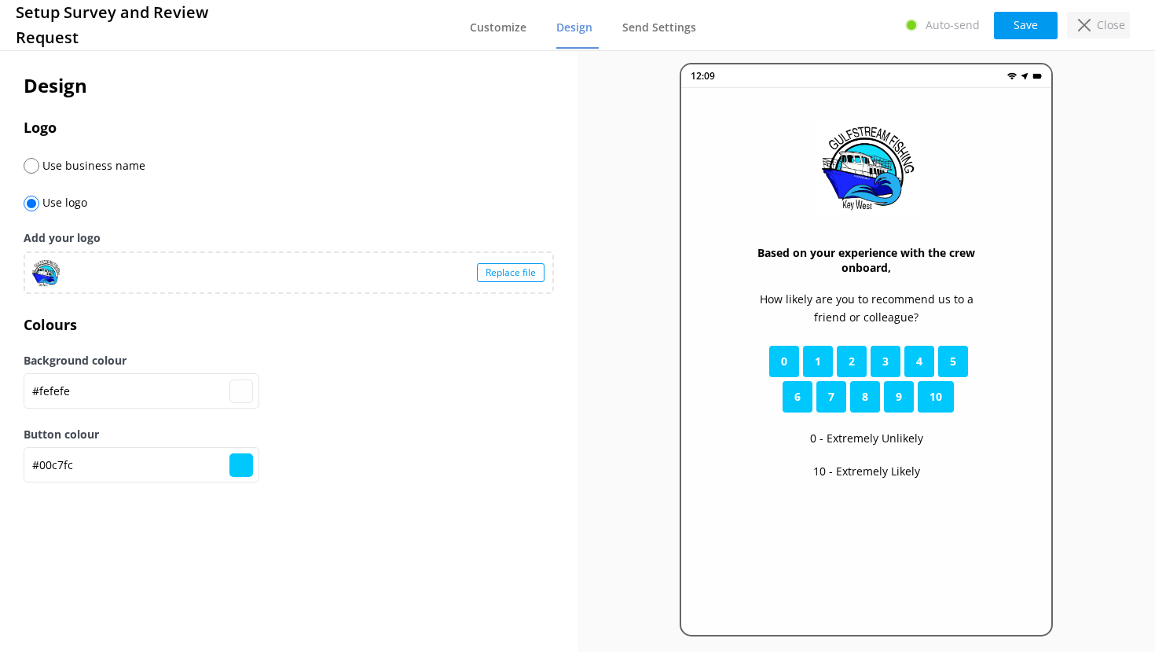
click at [1107, 32] on p "Close" at bounding box center [1111, 25] width 28 height 17
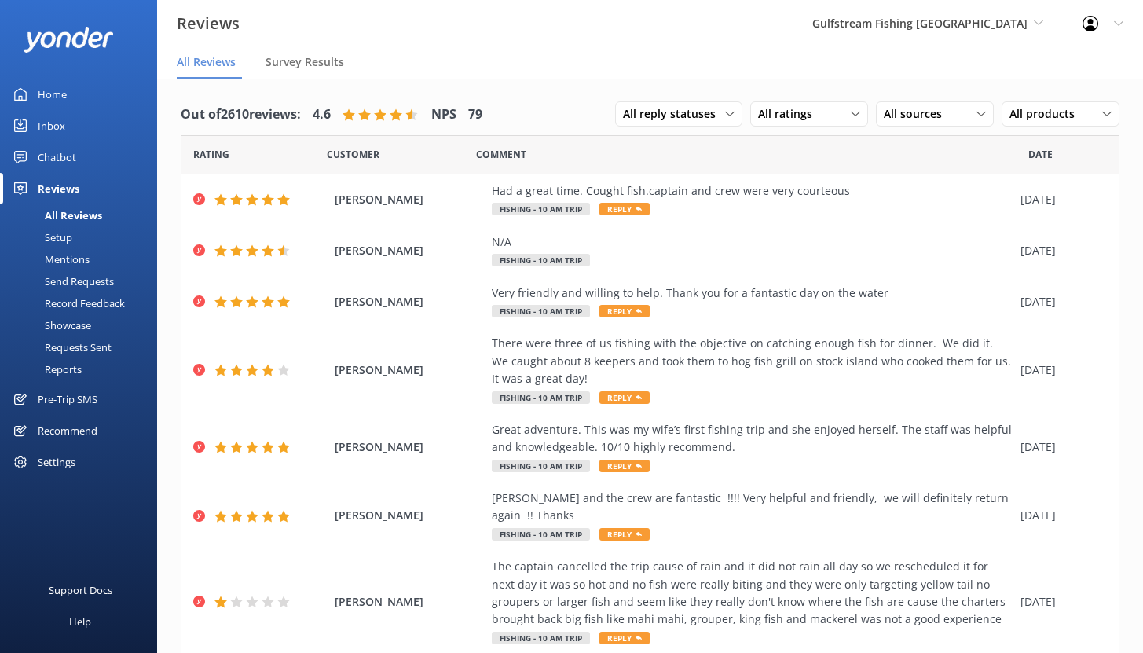
click at [77, 281] on div "Send Requests" at bounding box center [61, 281] width 105 height 22
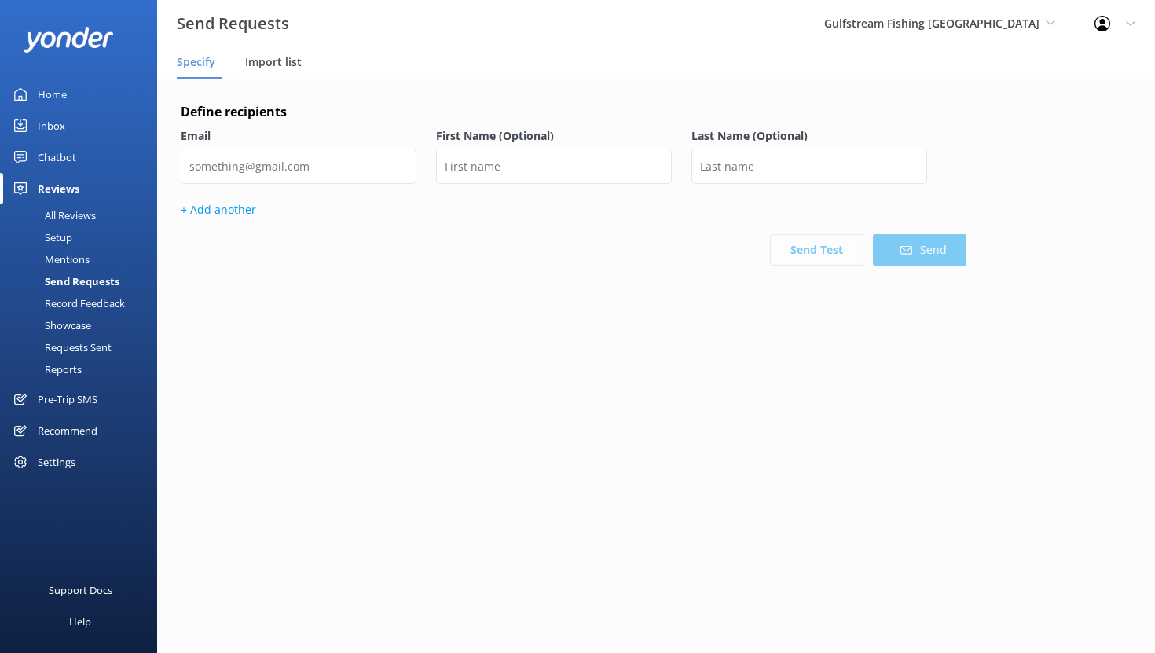
click at [263, 57] on span "Import list" at bounding box center [273, 62] width 57 height 16
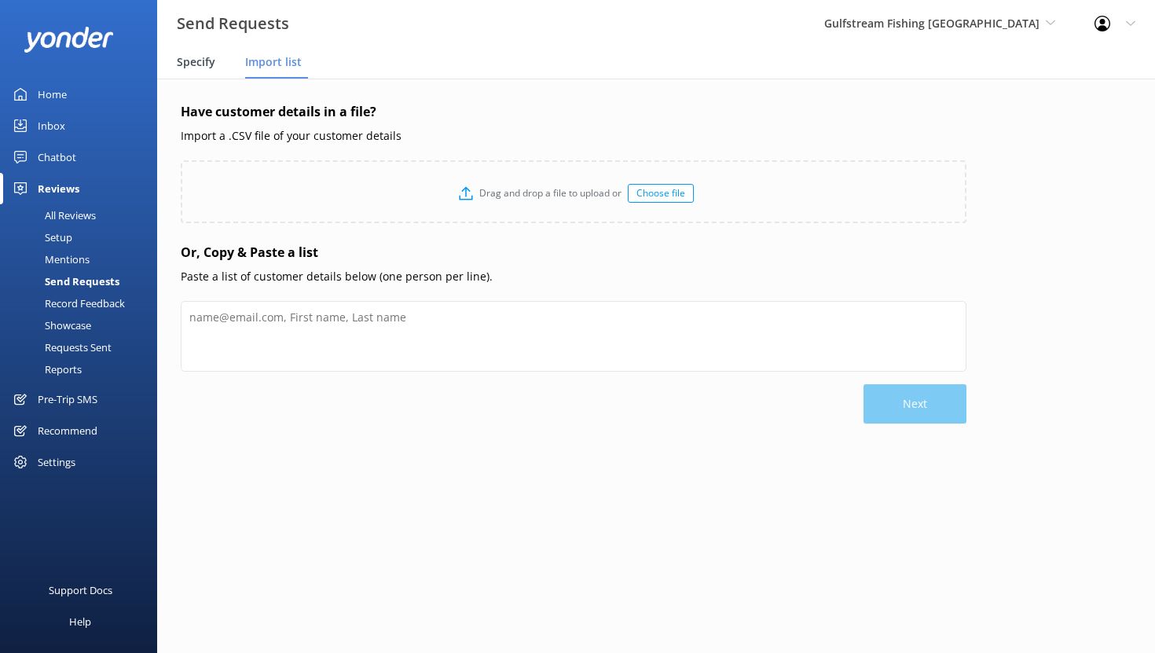
click at [182, 55] on span "Specify" at bounding box center [196, 62] width 39 height 16
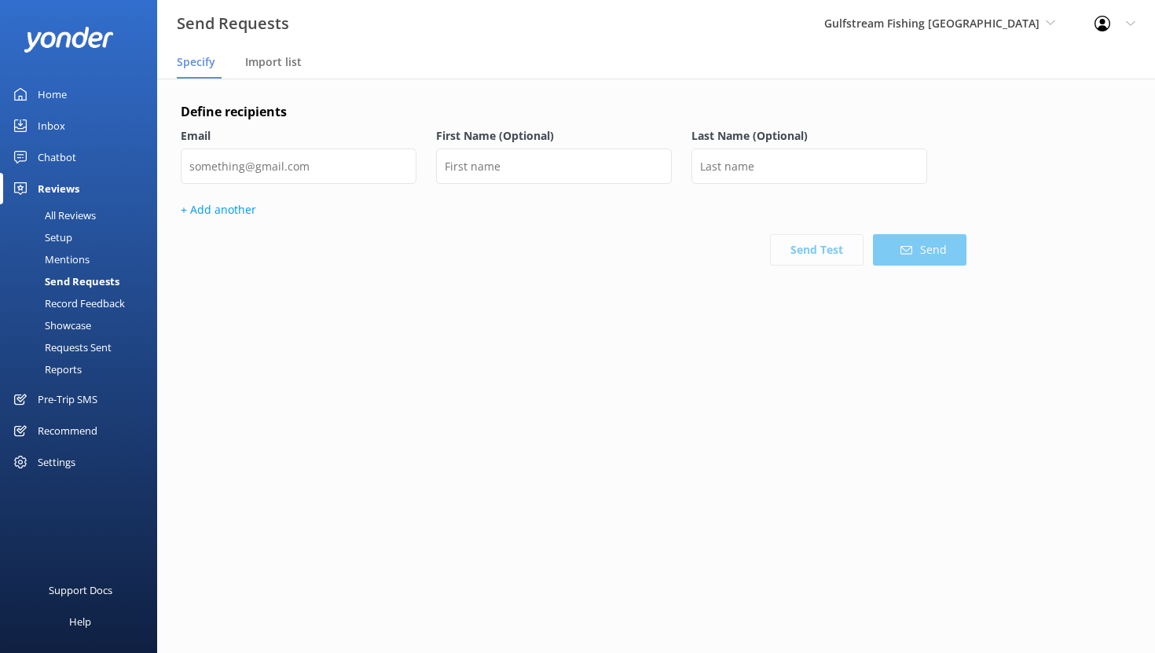
click at [39, 90] on div "Home" at bounding box center [52, 94] width 29 height 31
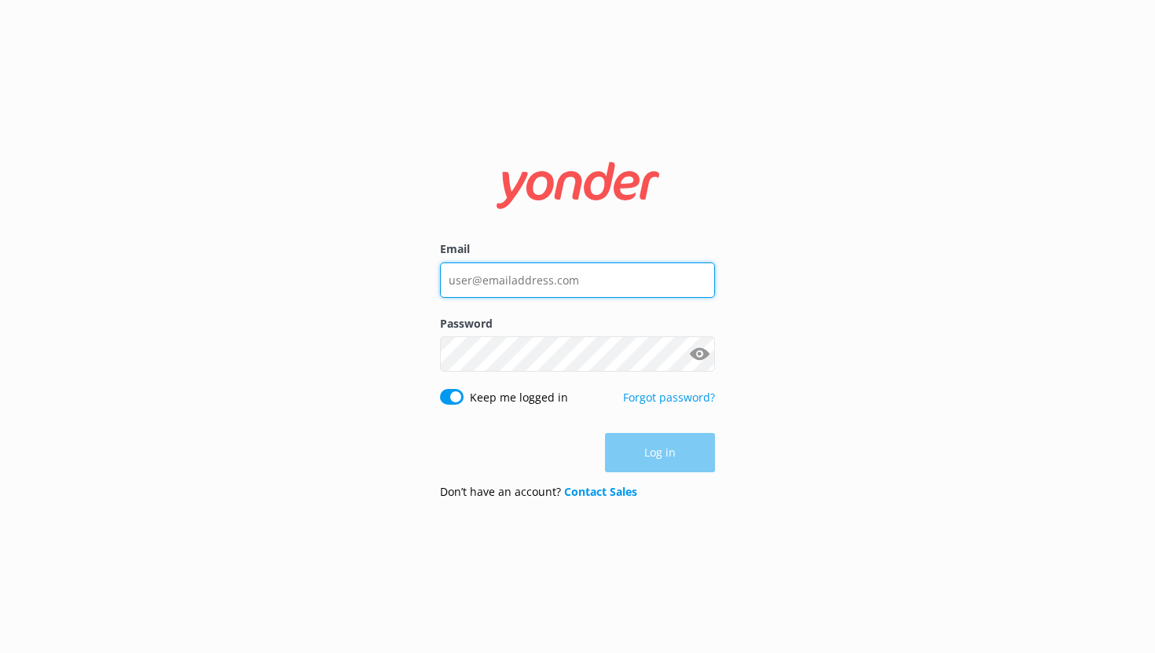
click at [525, 288] on input "Email" at bounding box center [577, 279] width 275 height 35
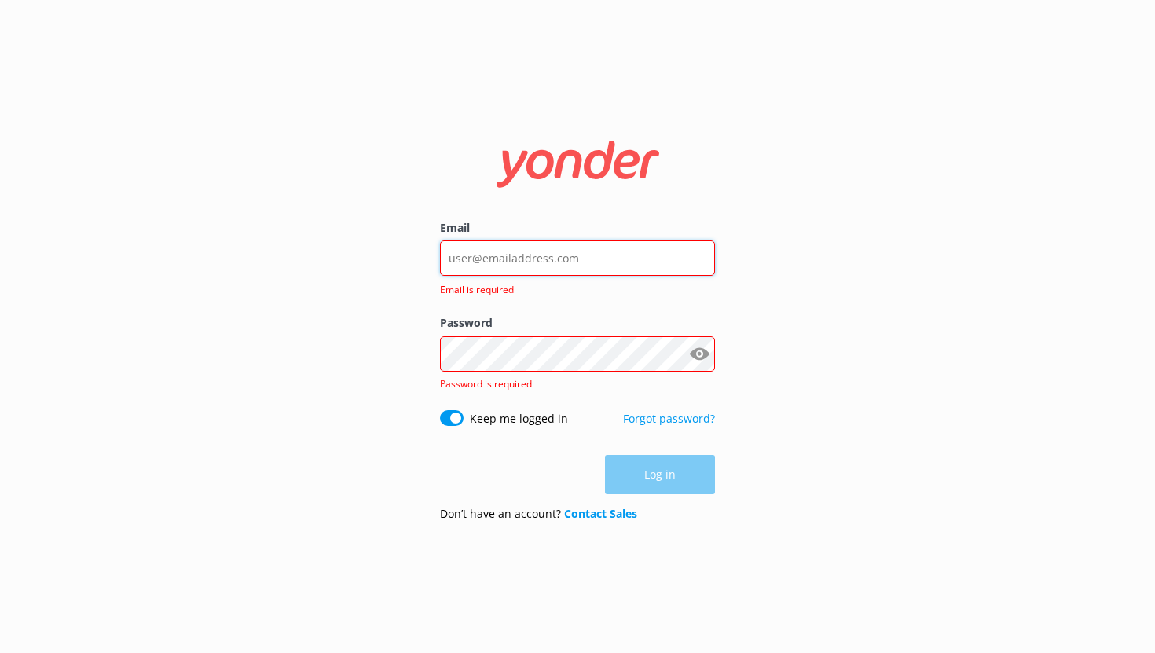
type input "[EMAIL_ADDRESS][DOMAIN_NAME]"
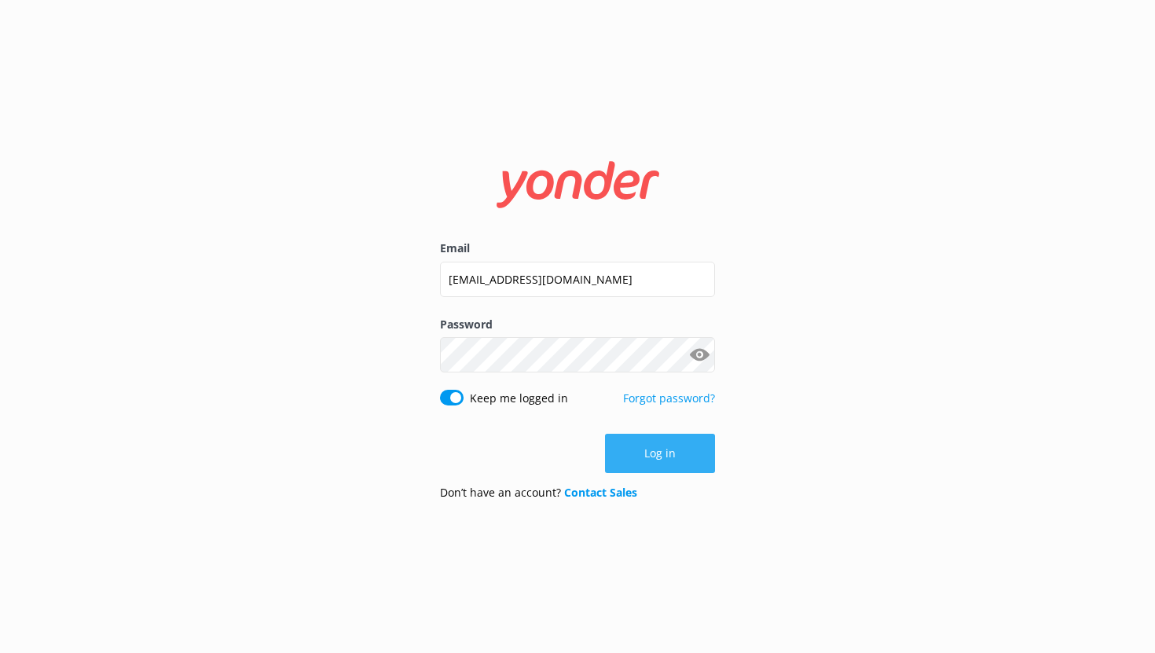
click at [660, 460] on button "Log in" at bounding box center [660, 453] width 110 height 39
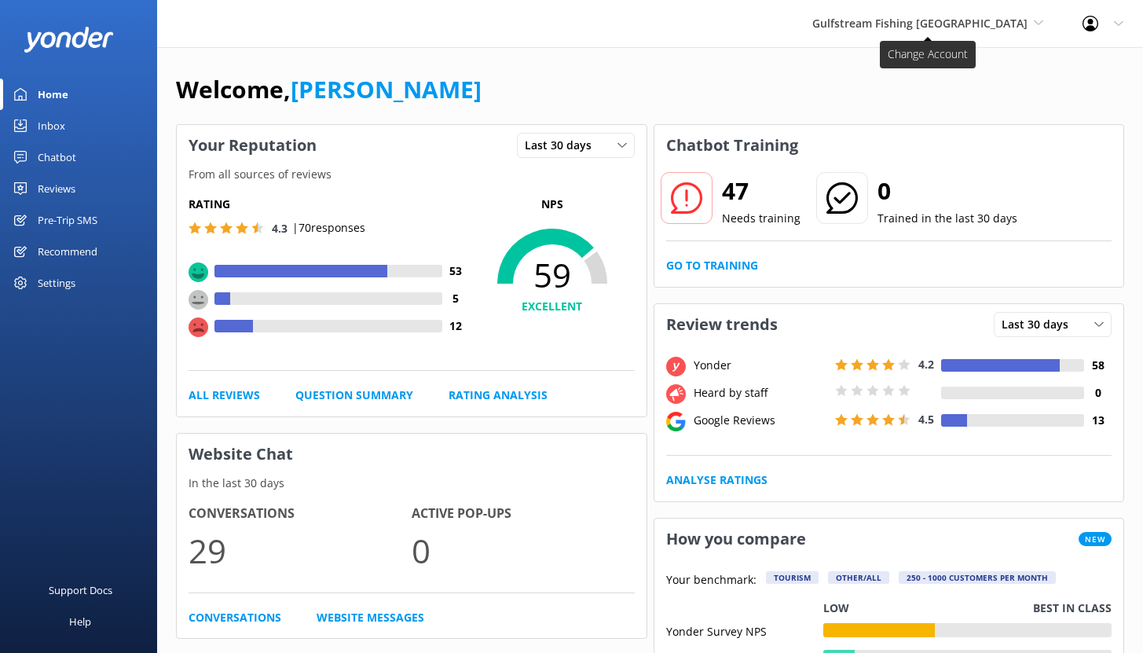
click at [981, 20] on span "Gulfstream Fishing [GEOGRAPHIC_DATA]" at bounding box center [920, 23] width 215 height 15
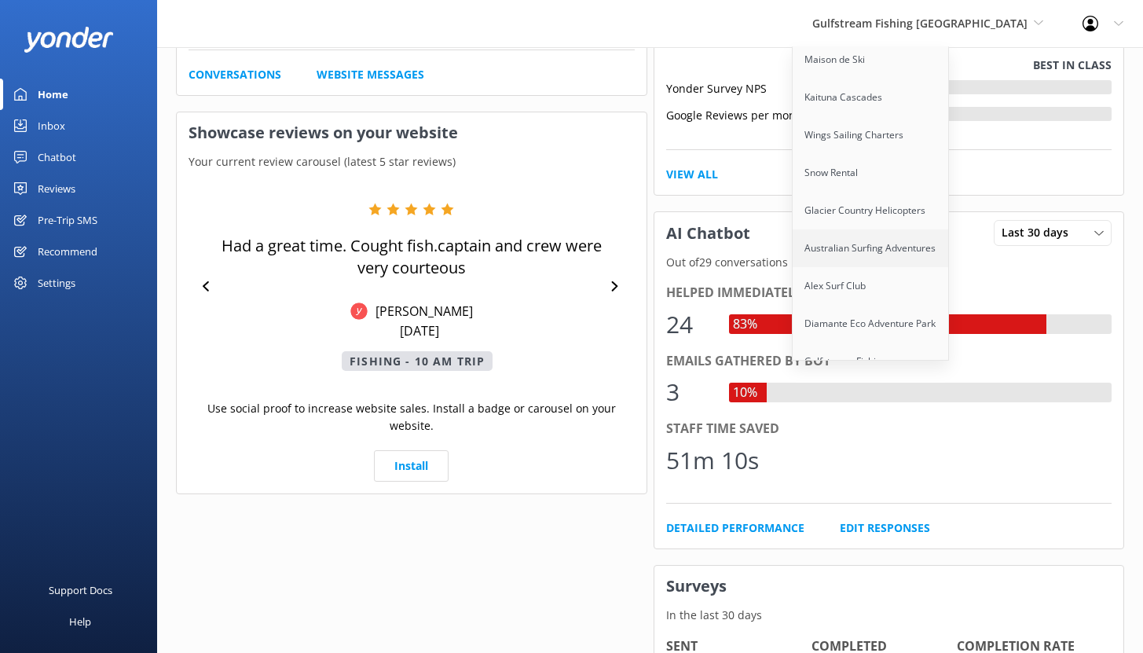
scroll to position [569, 0]
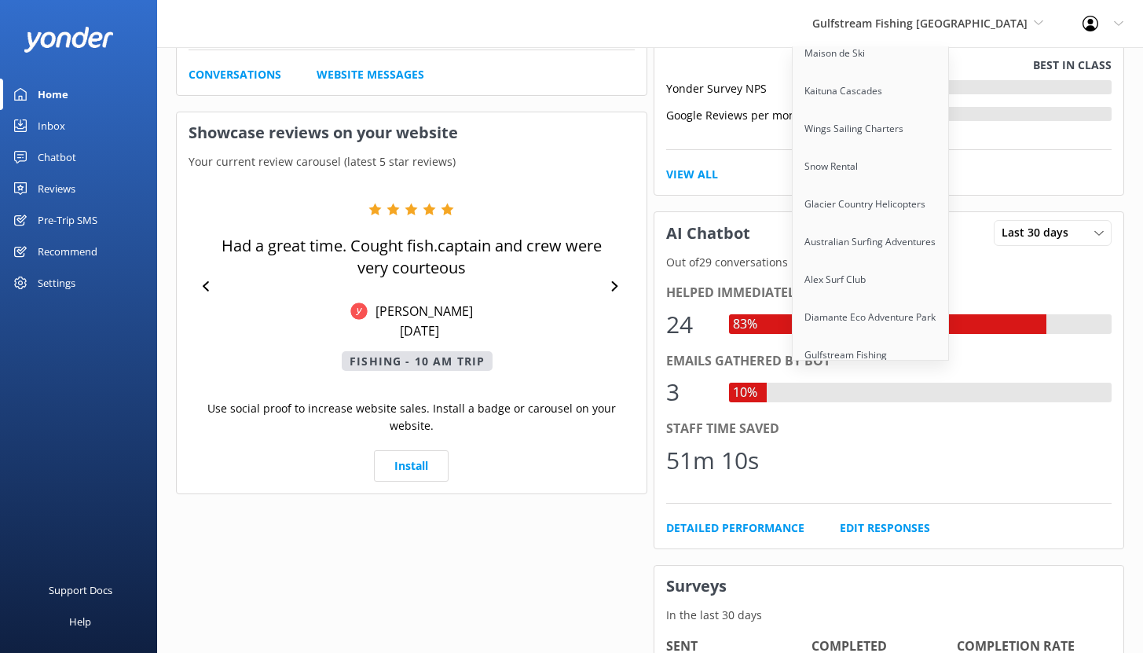
click at [547, 545] on div "Your Reputation Last 30 days Last 7 days Last 30 days From all sources of revie…" at bounding box center [412, 329] width 478 height 1502
click at [62, 148] on div "Chatbot" at bounding box center [57, 156] width 39 height 31
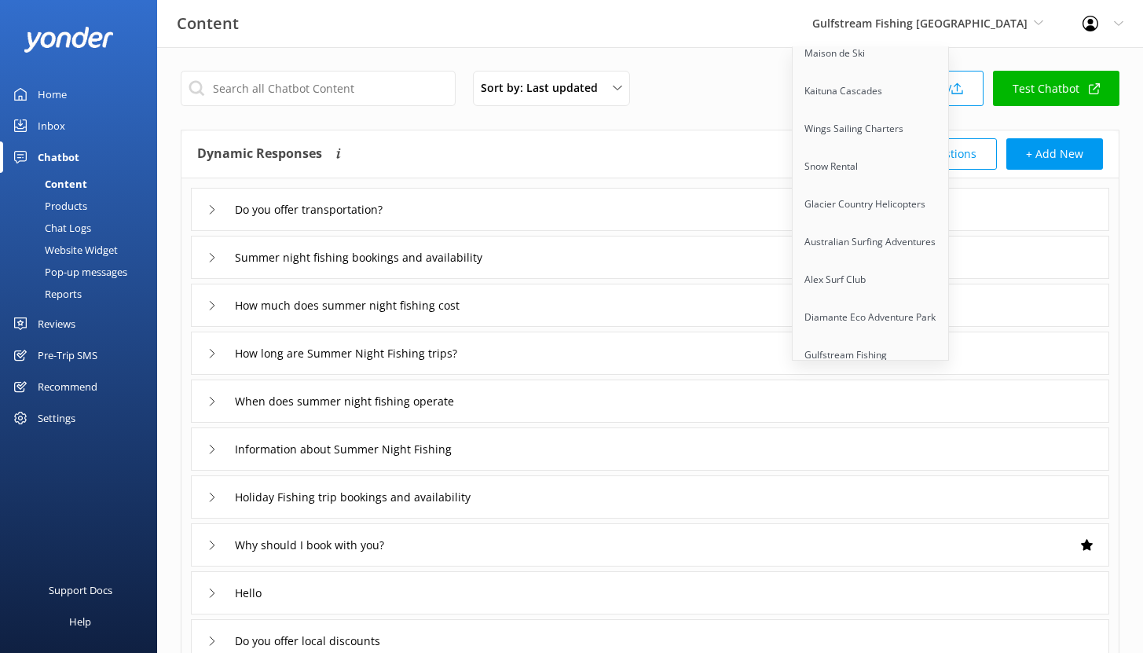
click at [75, 294] on div "Reports" at bounding box center [45, 294] width 72 height 22
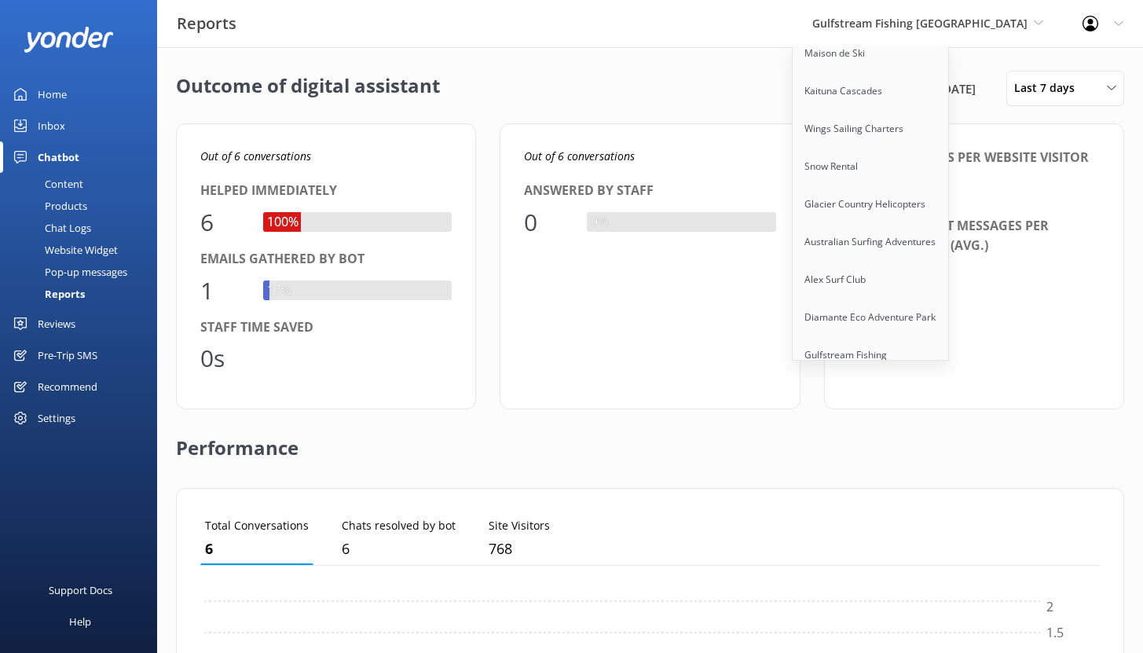
scroll to position [146, 888]
click at [804, 72] on div "Outcome of digital assistant [DATE] - [DATE] Last 7 days Last 7 days Last 30 da…" at bounding box center [650, 88] width 948 height 35
click at [1066, 53] on div "Outcome of digital assistant [DATE] - [DATE] Last 7 days Last 7 days Last 30 da…" at bounding box center [650, 571] width 986 height 1048
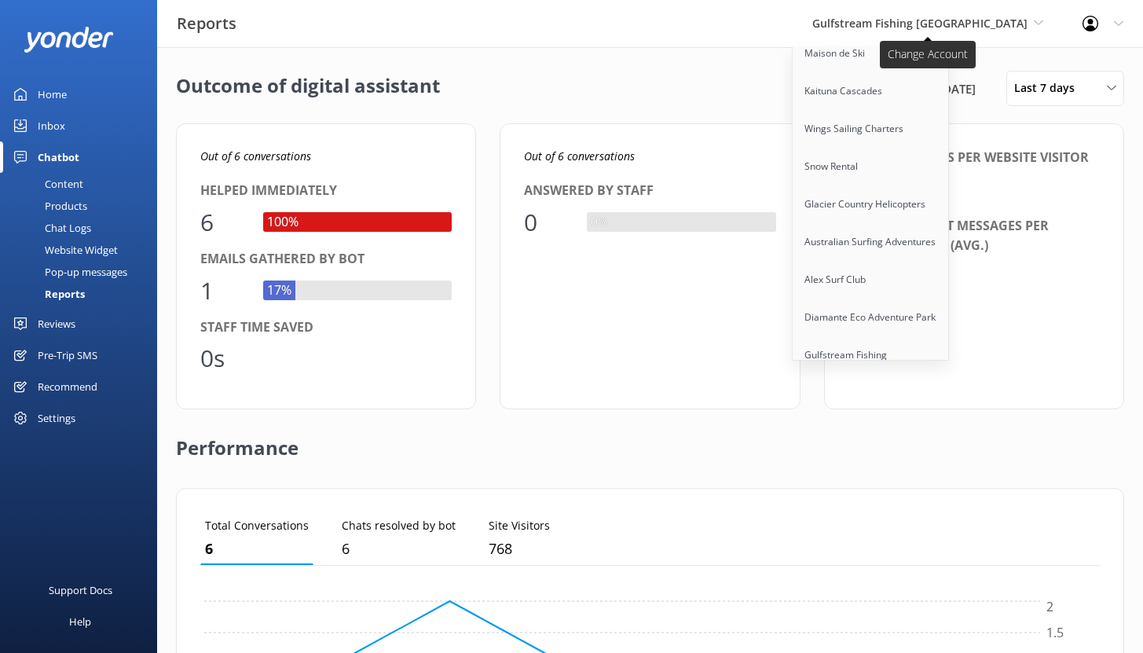
click at [976, 24] on span "Gulfstream Fishing [GEOGRAPHIC_DATA]" at bounding box center [920, 23] width 215 height 15
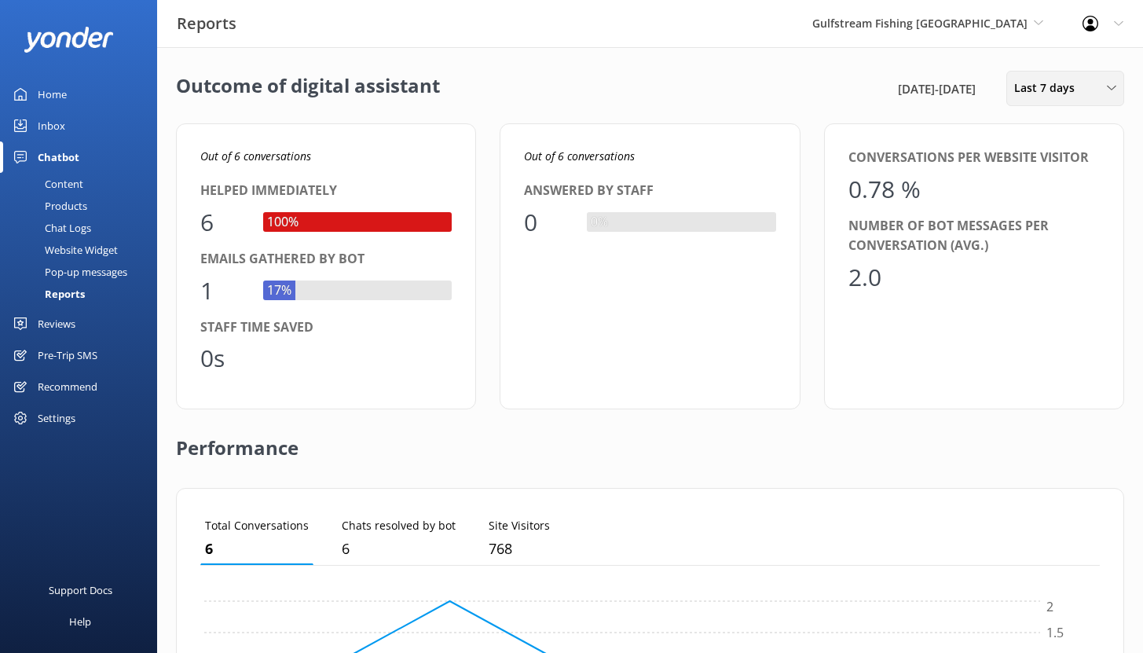
click at [1084, 82] on div "Last 7 days" at bounding box center [1066, 87] width 110 height 17
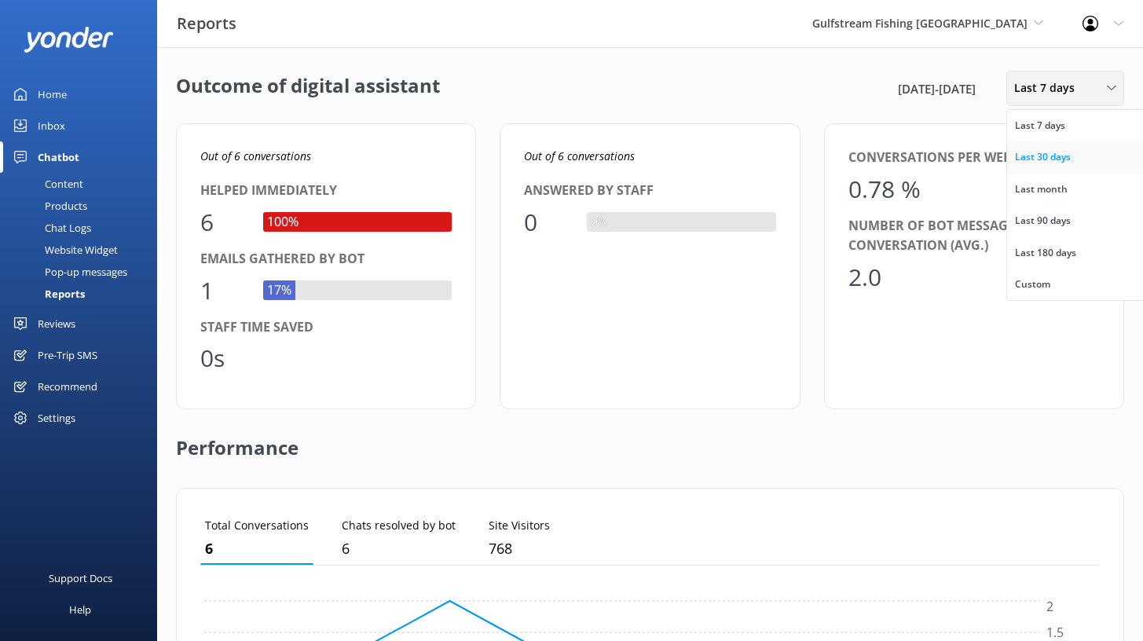
click at [1056, 163] on div "Last 30 days" at bounding box center [1043, 157] width 56 height 16
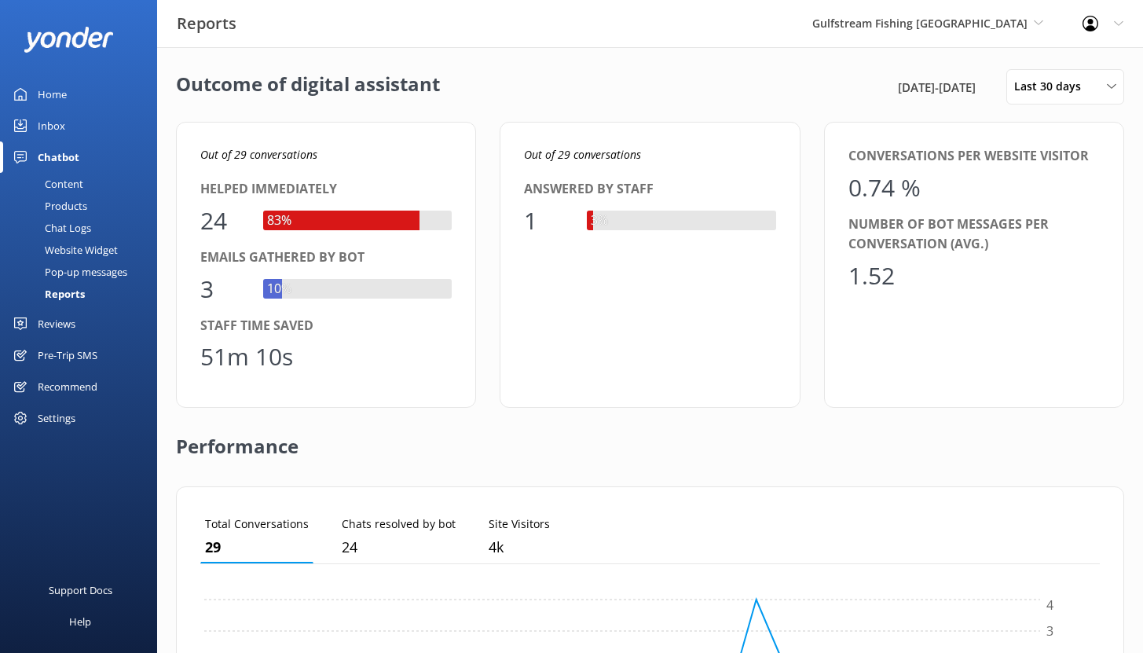
scroll to position [0, 0]
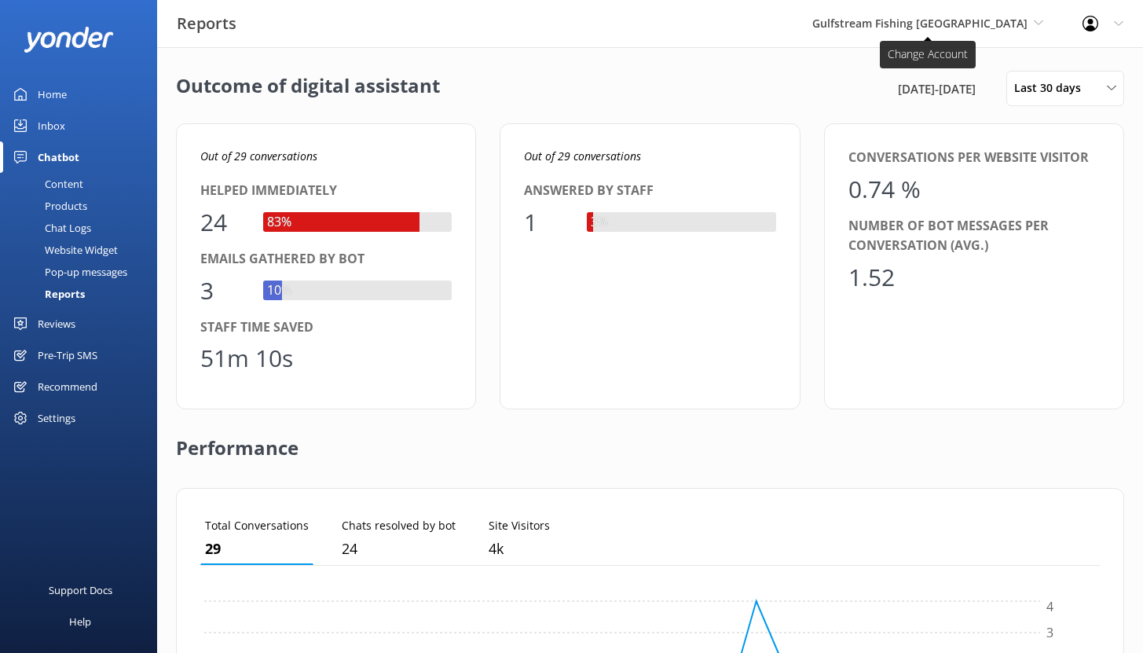
click at [1005, 20] on span "Gulfstream Fishing [GEOGRAPHIC_DATA]" at bounding box center [920, 23] width 215 height 15
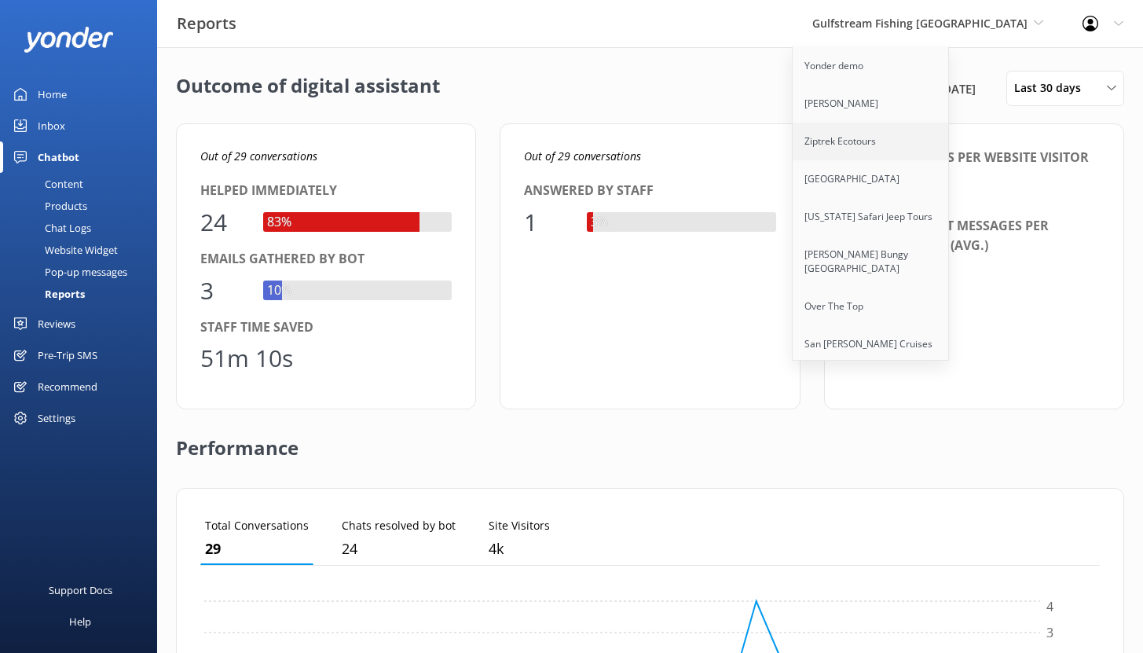
click at [929, 132] on link "Ziptrek Ecotours" at bounding box center [871, 142] width 157 height 38
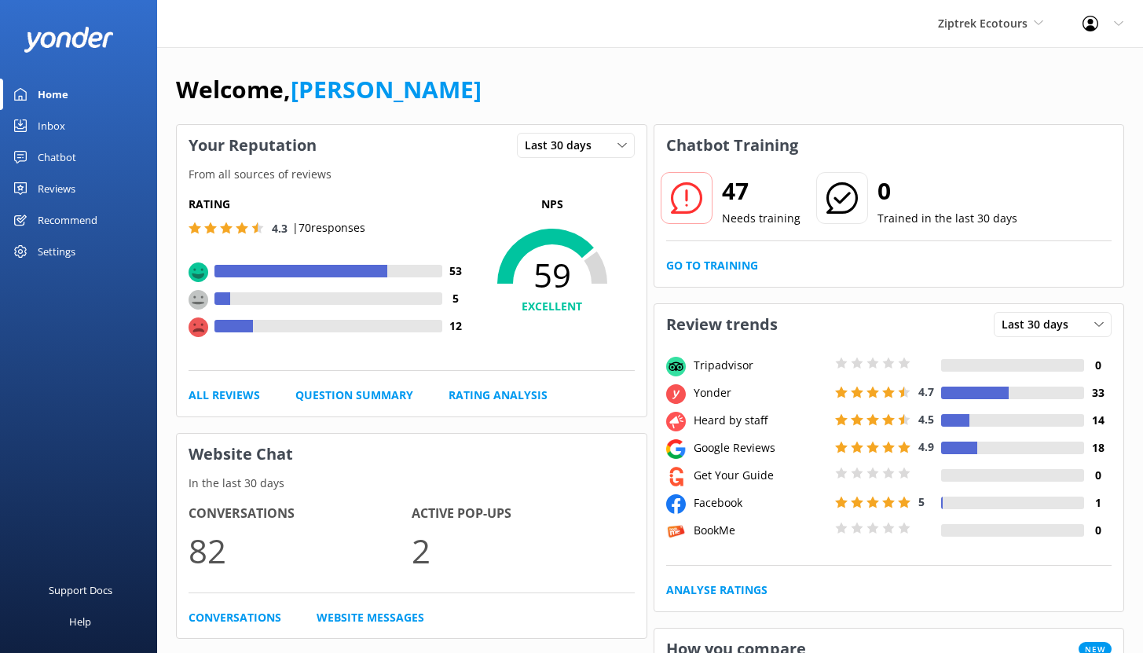
click at [63, 163] on div "Chatbot" at bounding box center [57, 156] width 39 height 31
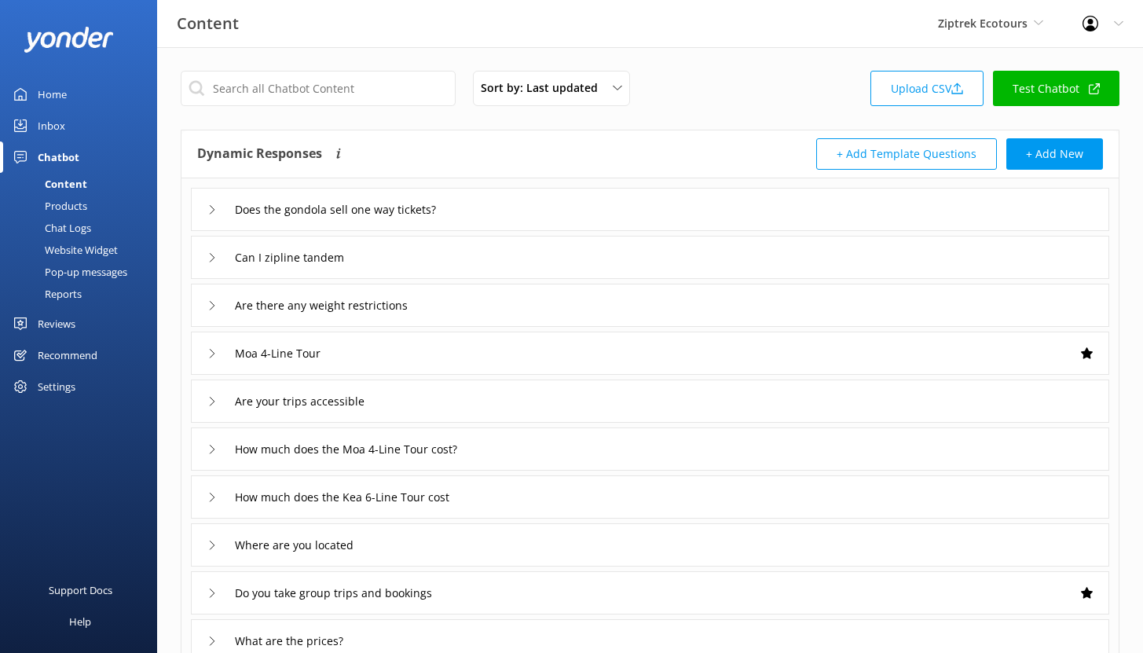
click at [68, 294] on div "Reports" at bounding box center [45, 294] width 72 height 22
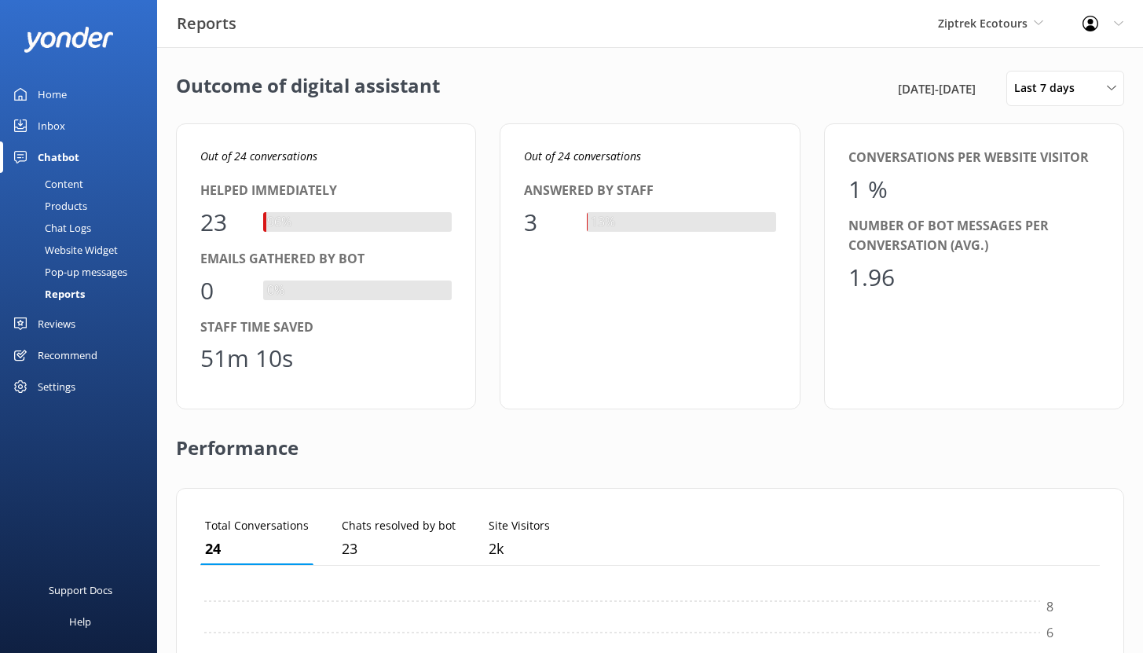
scroll to position [146, 888]
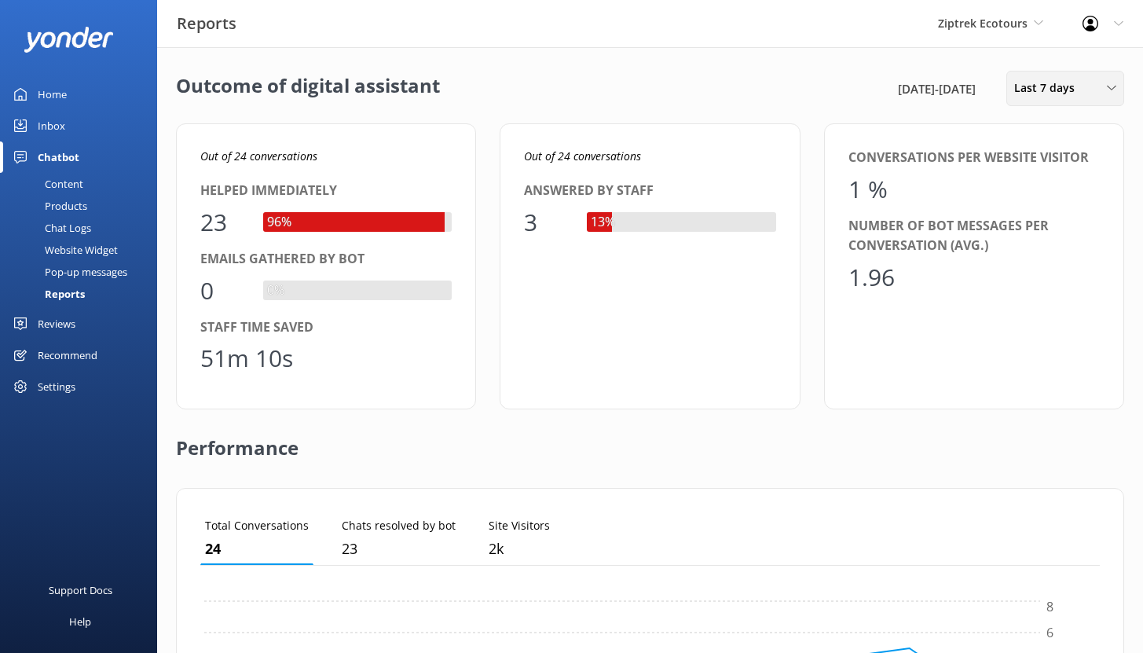
click at [1042, 90] on span "Last 7 days" at bounding box center [1049, 87] width 70 height 17
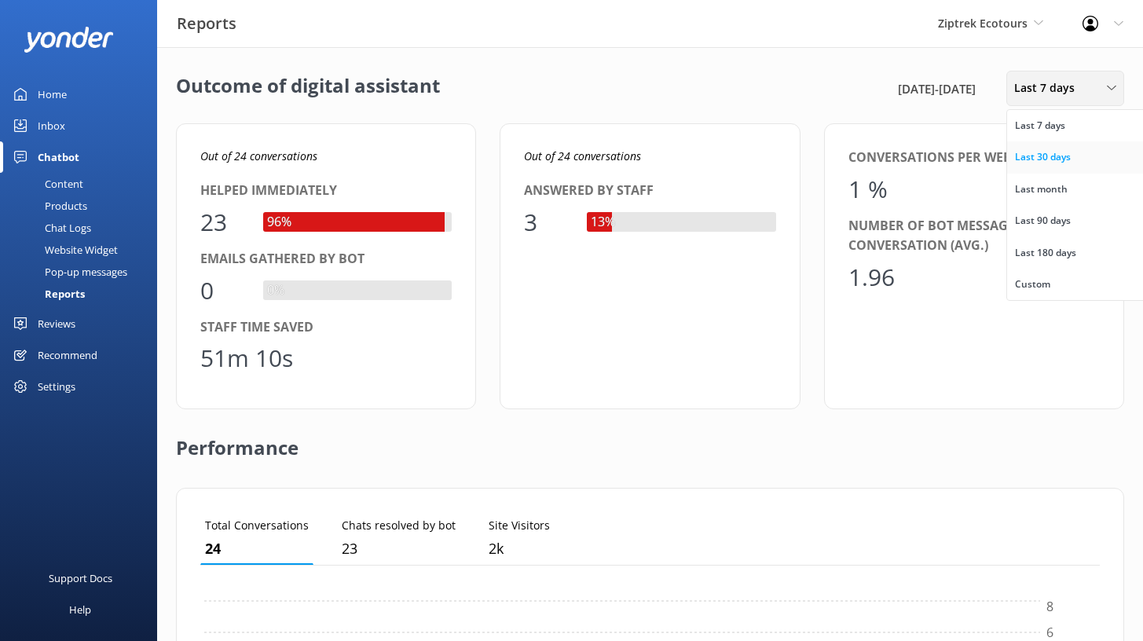
click at [1042, 156] on div "Last 30 days" at bounding box center [1043, 157] width 56 height 16
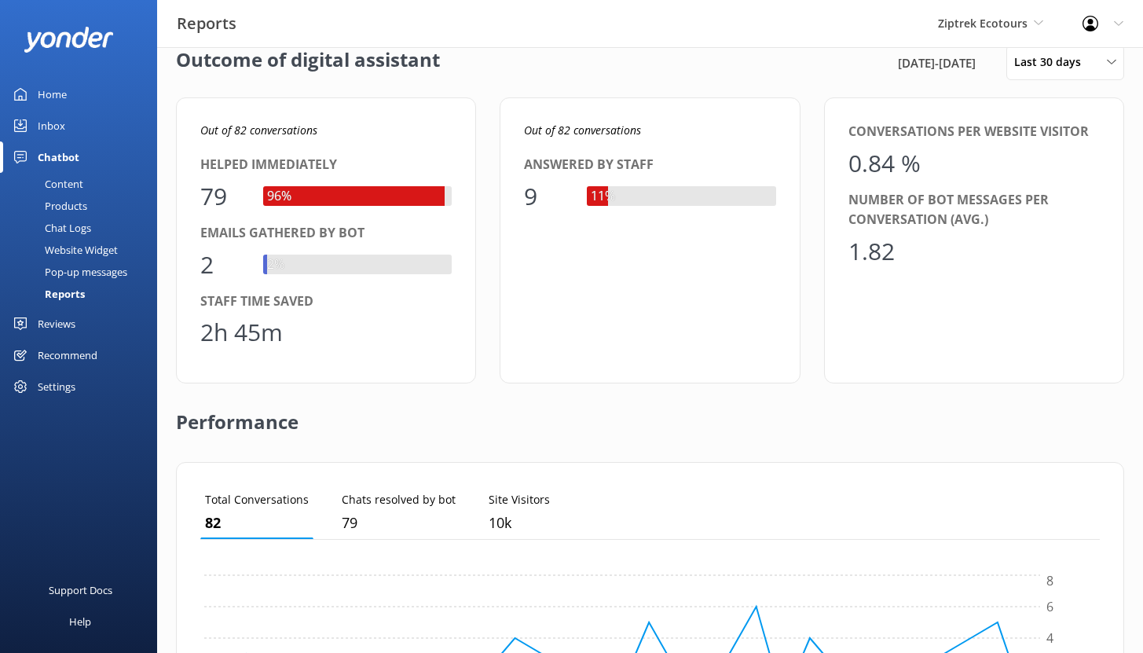
scroll to position [0, 0]
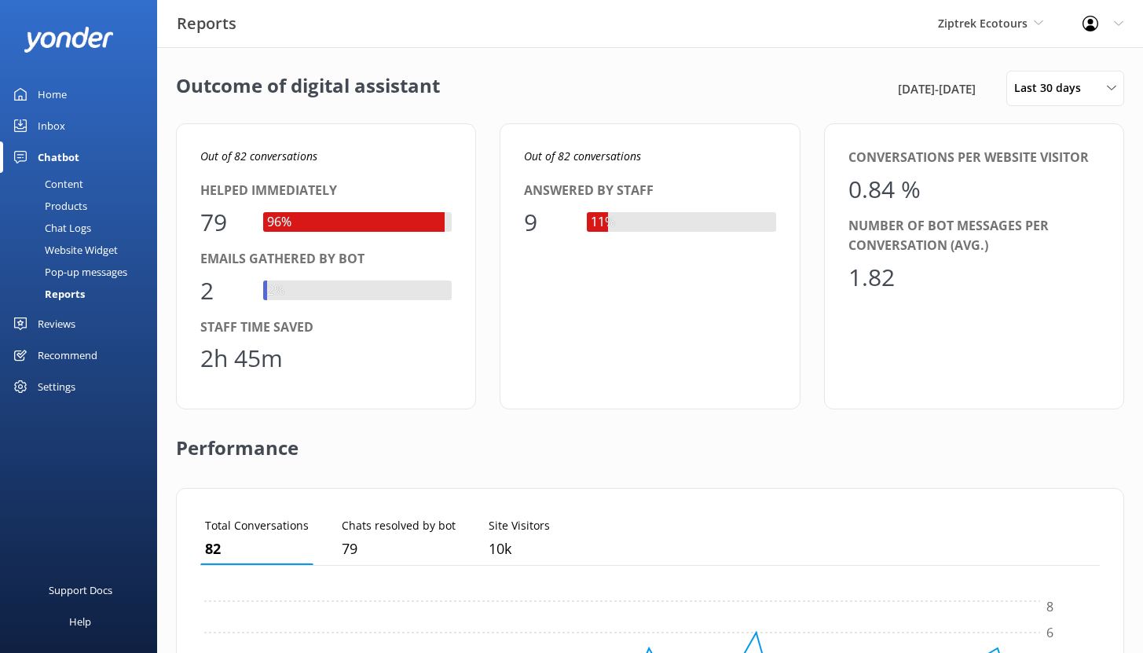
click at [37, 89] on link "Home" at bounding box center [78, 94] width 157 height 31
